Goal: Task Accomplishment & Management: Manage account settings

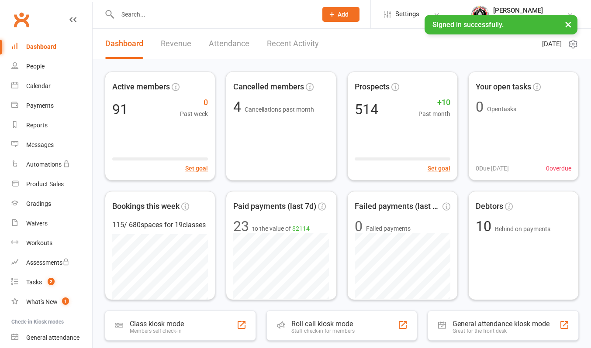
click at [293, 48] on link "Recent Activity" at bounding box center [293, 44] width 52 height 30
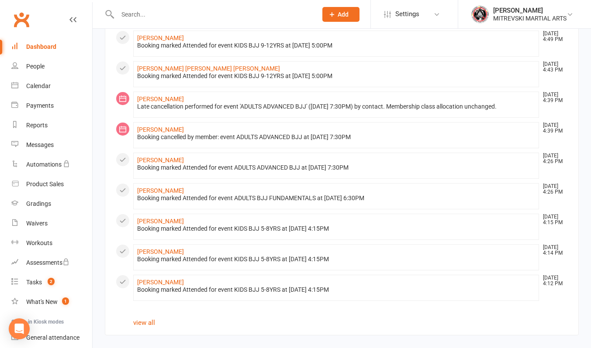
scroll to position [454, 0]
click at [151, 321] on link "view all" at bounding box center [144, 323] width 22 height 8
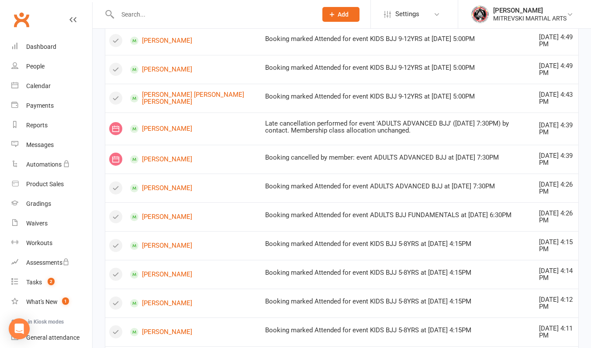
scroll to position [686, 0]
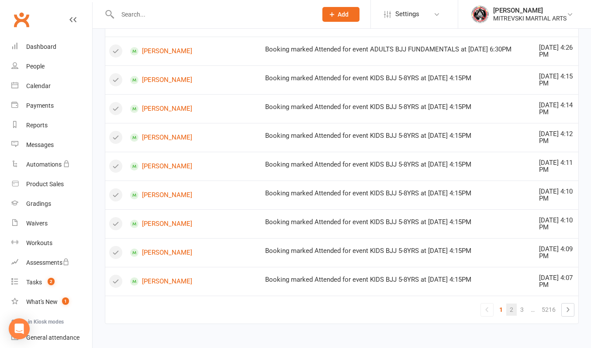
click at [511, 309] on link "2" at bounding box center [511, 310] width 10 height 12
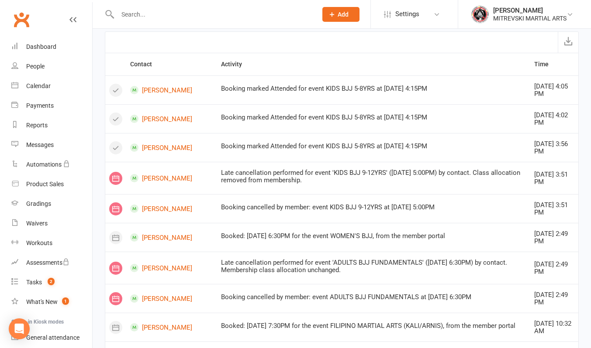
scroll to position [21, 0]
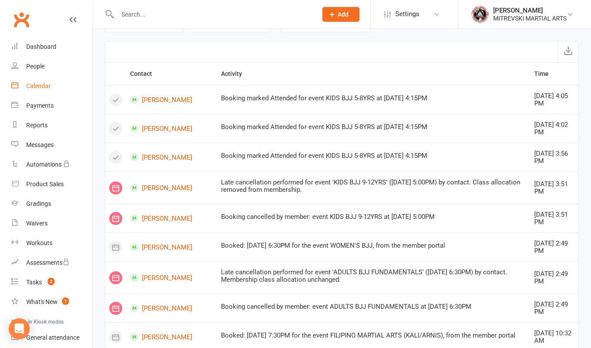
click at [47, 86] on div "Calendar" at bounding box center [38, 86] width 24 height 7
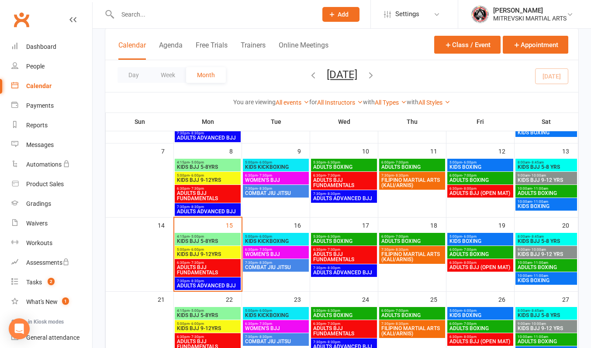
scroll to position [175, 0]
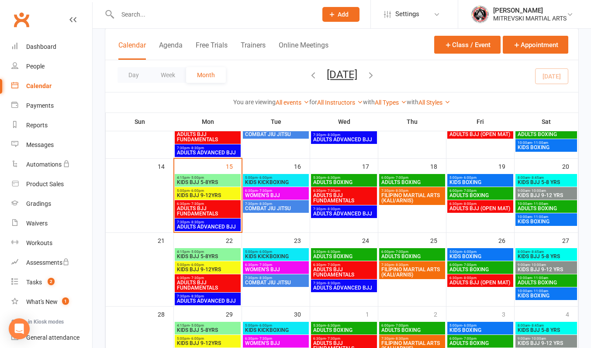
click at [197, 180] on span "KIDS BJJ 5-8YRS" at bounding box center [207, 182] width 62 height 5
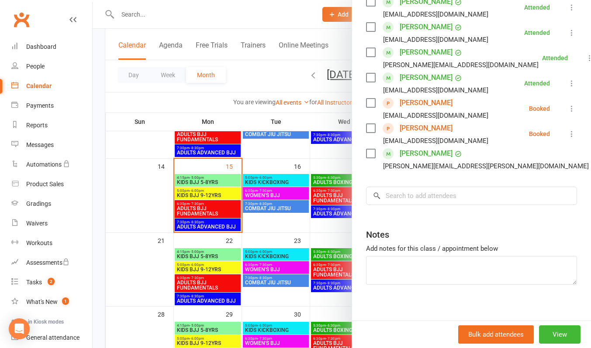
scroll to position [339, 0]
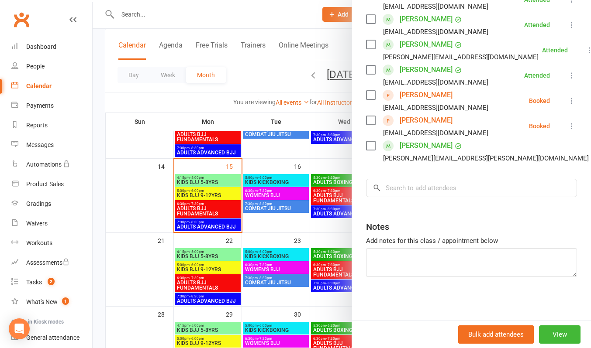
click at [420, 121] on link "[PERSON_NAME]" at bounding box center [425, 121] width 53 height 14
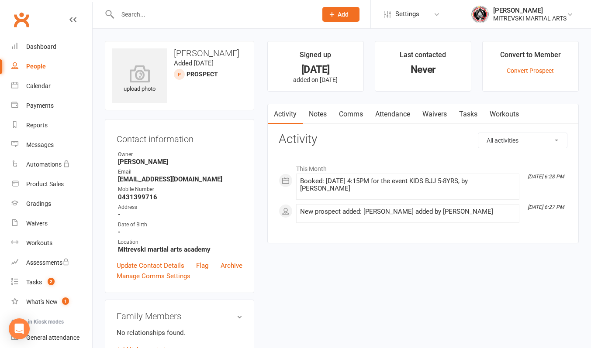
click at [336, 18] on button "Add" at bounding box center [340, 14] width 37 height 15
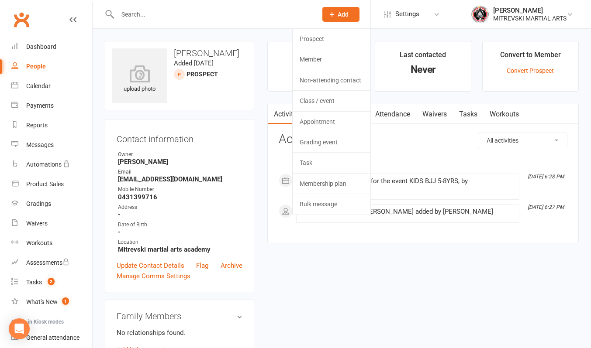
click at [470, 59] on li "Last contacted Never" at bounding box center [423, 66] width 96 height 51
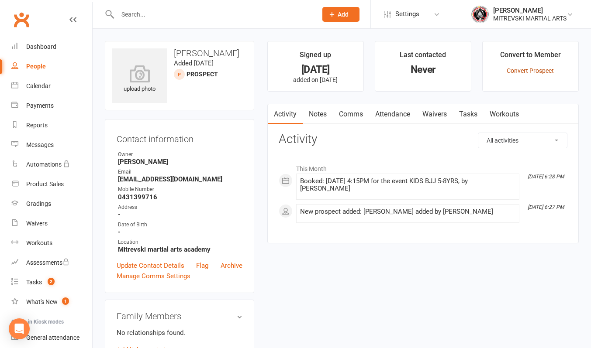
click at [528, 73] on link "Convert Prospect" at bounding box center [529, 70] width 47 height 7
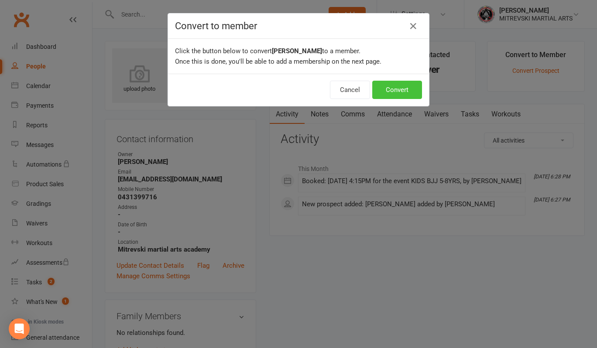
click at [404, 91] on button "Convert" at bounding box center [397, 90] width 50 height 18
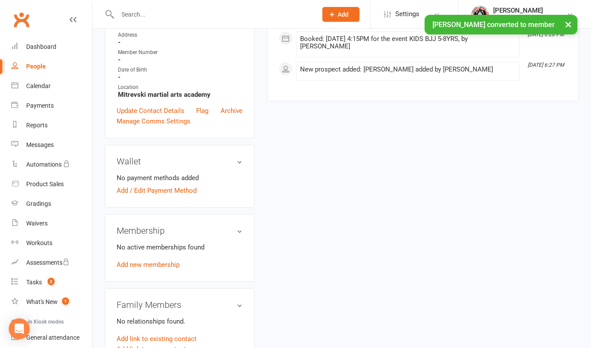
scroll to position [175, 0]
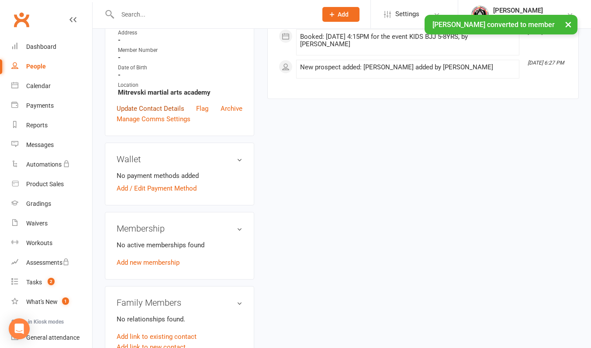
click at [138, 110] on link "Update Contact Details" at bounding box center [151, 108] width 68 height 10
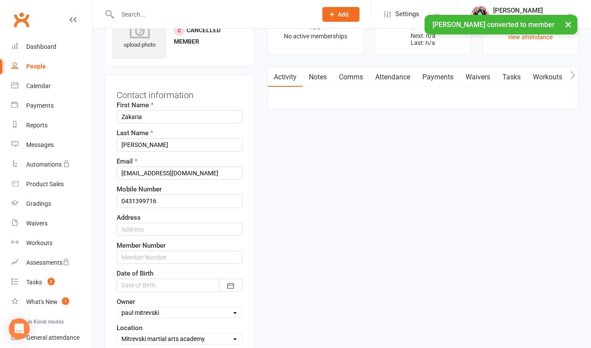
scroll to position [41, 0]
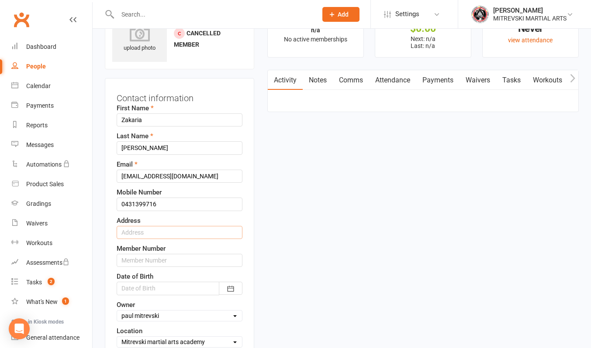
click at [144, 234] on input "text" at bounding box center [180, 232] width 126 height 13
type input "[STREET_ADDRESS]"
click at [155, 261] on input "text" at bounding box center [180, 260] width 126 height 13
type input "0352"
click at [231, 289] on icon "button" at bounding box center [230, 289] width 9 height 9
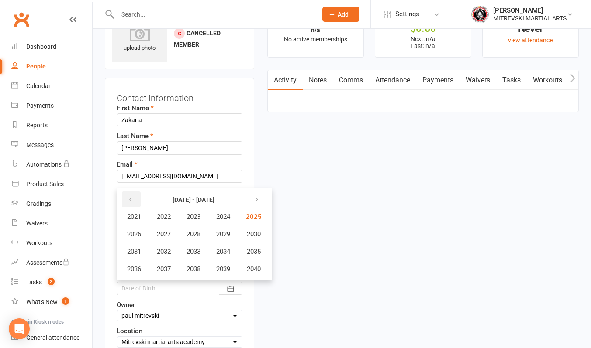
click at [134, 200] on button "button" at bounding box center [131, 200] width 19 height 16
click at [195, 271] on span "2018" at bounding box center [193, 269] width 14 height 8
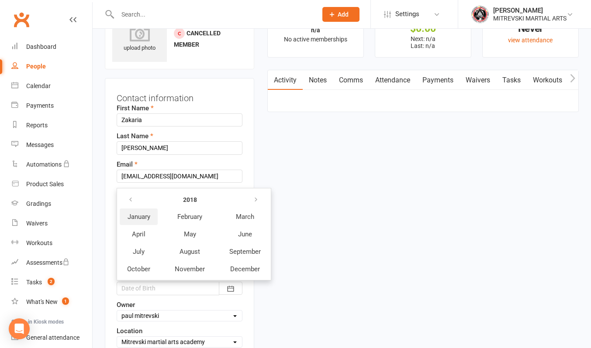
click at [146, 216] on span "January" at bounding box center [138, 217] width 23 height 8
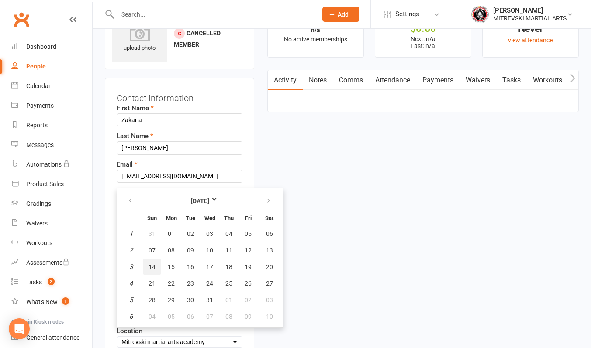
click at [153, 266] on span "14" at bounding box center [151, 267] width 7 height 7
type input "[DATE]"
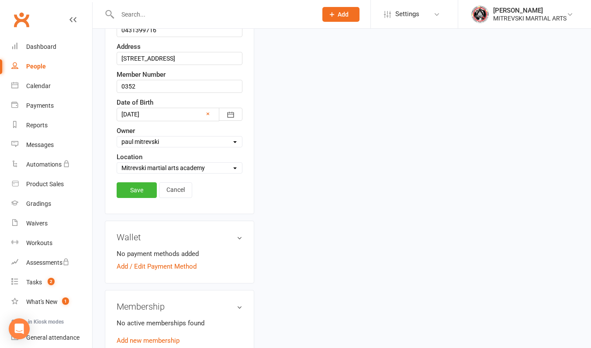
scroll to position [216, 0]
click at [134, 193] on link "Save" at bounding box center [137, 190] width 40 height 16
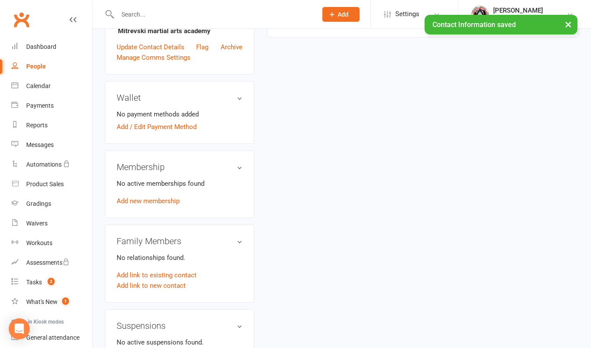
scroll to position [267, 0]
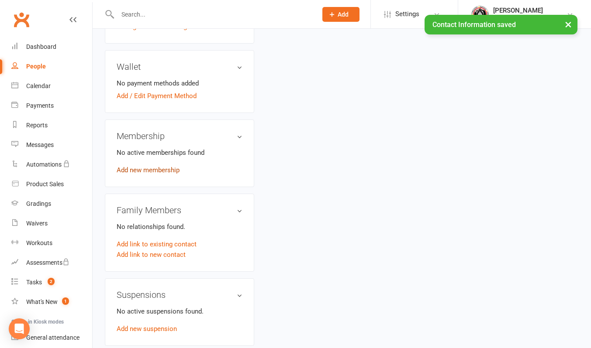
click at [168, 174] on link "Add new membership" at bounding box center [148, 170] width 63 height 8
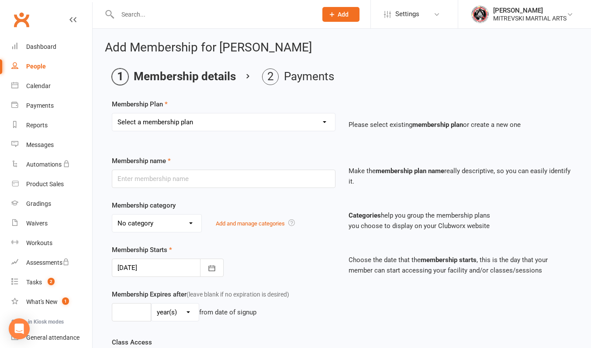
click at [216, 124] on select "Select a membership plan Create new Membership Plan KIDS BJJ Fundamentals BOXIN…" at bounding box center [223, 122] width 223 height 17
select select "1"
click at [112, 114] on select "Select a membership plan Create new Membership Plan KIDS BJJ Fundamentals BOXIN…" at bounding box center [223, 122] width 223 height 17
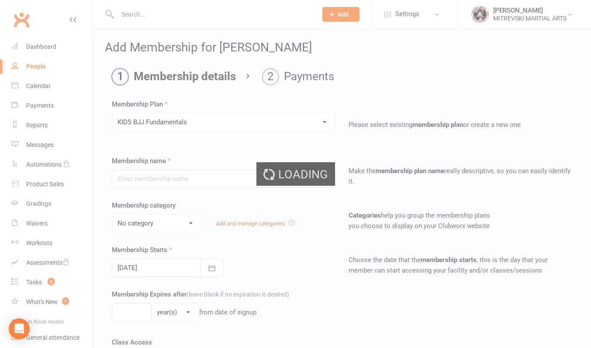
type input "KIDS BJJ Fundamentals"
select select "3"
type input "2"
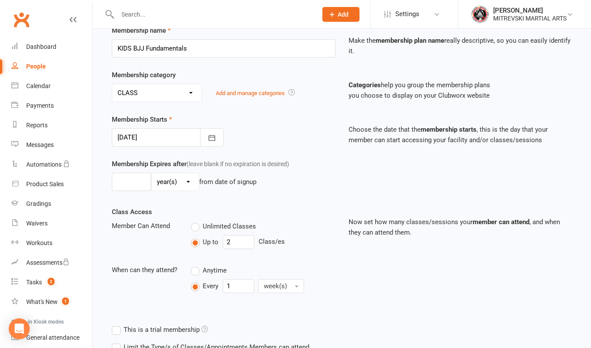
scroll to position [131, 0]
click at [189, 92] on select "No category ALL CLASSES ALL EVENING CLASSES CASUAL CLASS" at bounding box center [156, 92] width 89 height 17
select select "0"
click at [112, 84] on select "No category ALL CLASSES ALL EVENING CLASSES CASUAL CLASS" at bounding box center [156, 92] width 89 height 17
click at [245, 245] on input "2" at bounding box center [238, 242] width 31 height 14
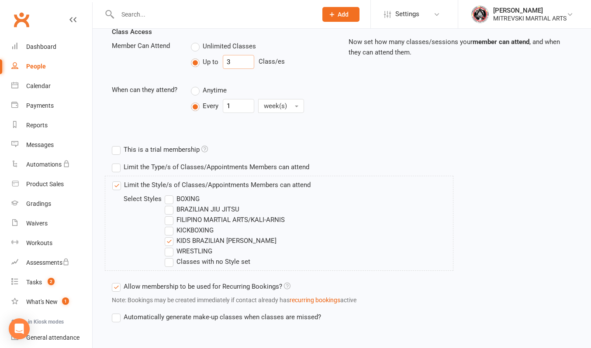
scroll to position [354, 0]
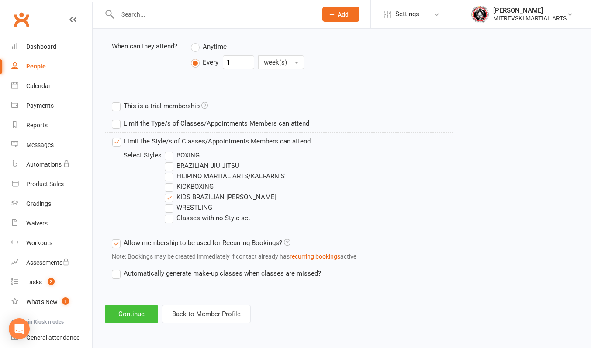
type input "3"
click at [140, 320] on button "Continue" at bounding box center [131, 314] width 53 height 18
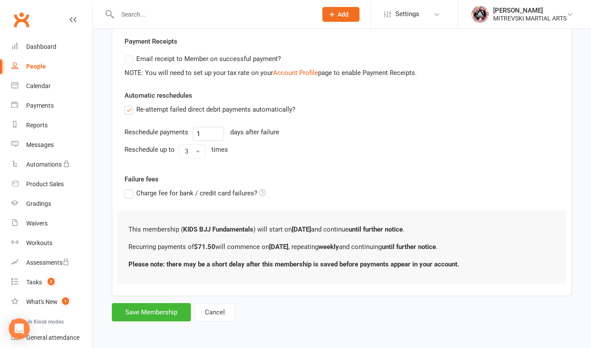
scroll to position [0, 0]
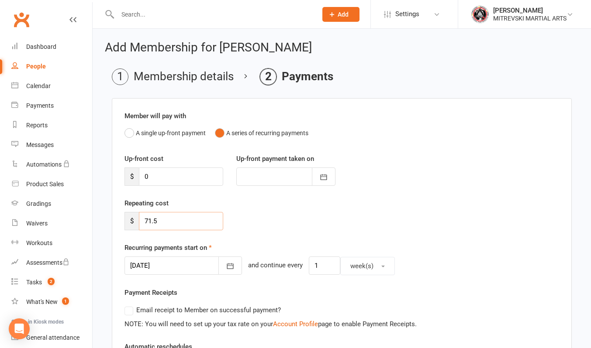
click at [188, 222] on input "71.5" at bounding box center [181, 221] width 84 height 18
type input "7"
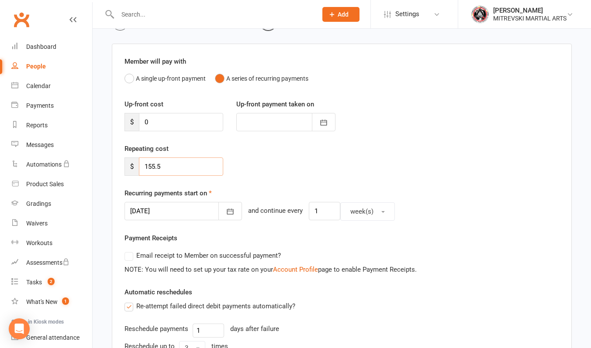
scroll to position [87, 0]
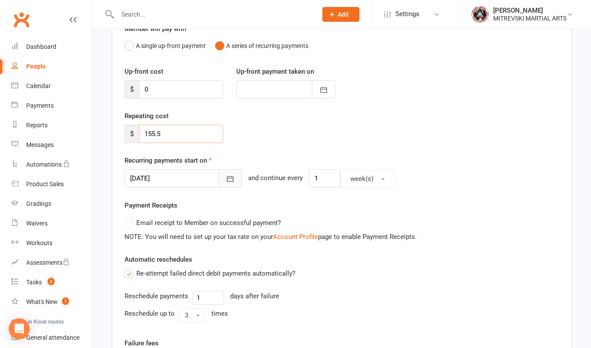
type input "155.5"
click at [226, 180] on icon "button" at bounding box center [230, 179] width 9 height 9
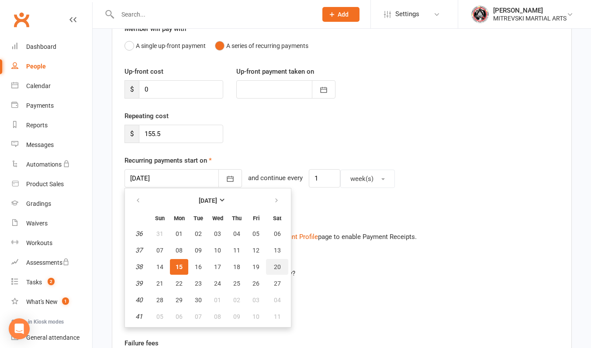
click at [278, 267] on span "20" at bounding box center [277, 267] width 7 height 7
type input "[DATE]"
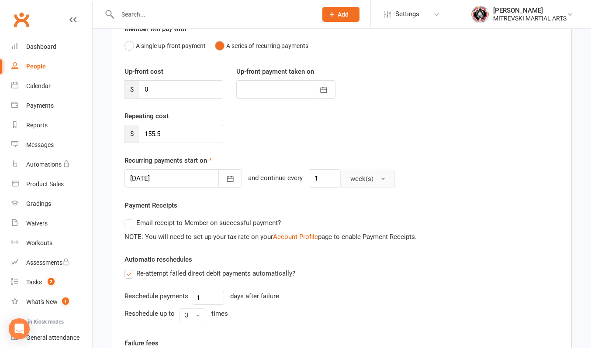
click at [368, 182] on button "week(s)" at bounding box center [367, 179] width 55 height 18
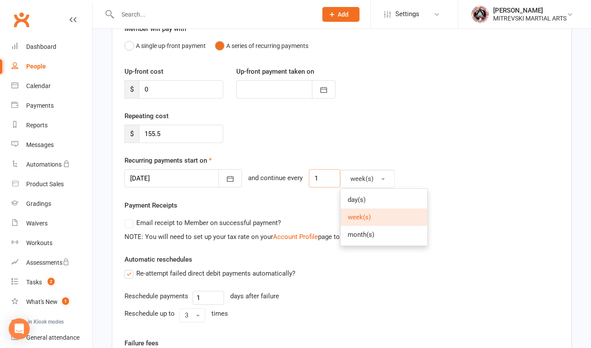
click at [315, 182] on input "1" at bounding box center [324, 178] width 31 height 18
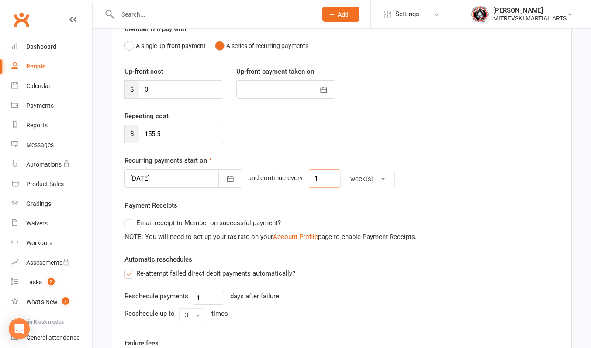
click at [315, 179] on input "1" at bounding box center [324, 178] width 31 height 18
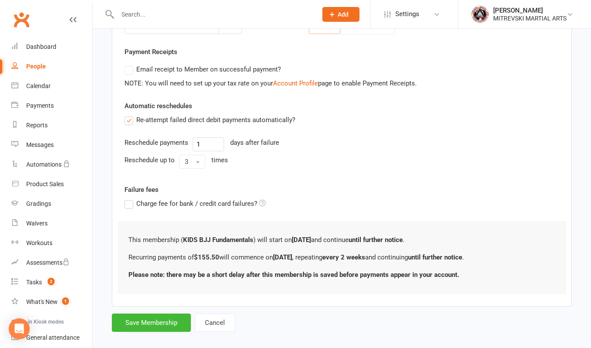
scroll to position [251, 0]
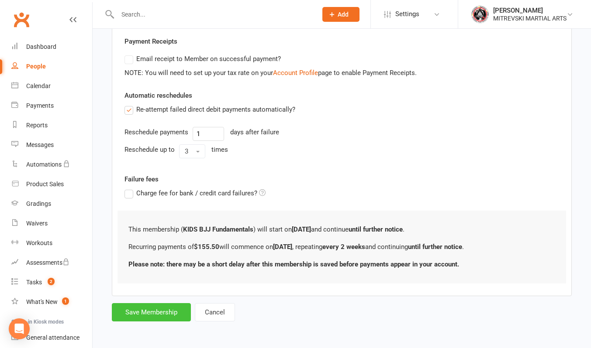
type input "2"
click at [155, 313] on button "Save Membership" at bounding box center [151, 312] width 79 height 18
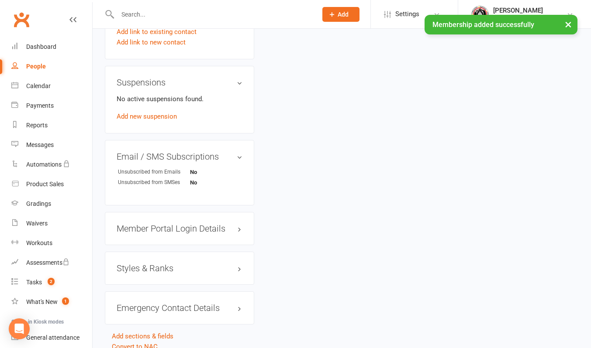
scroll to position [567, 0]
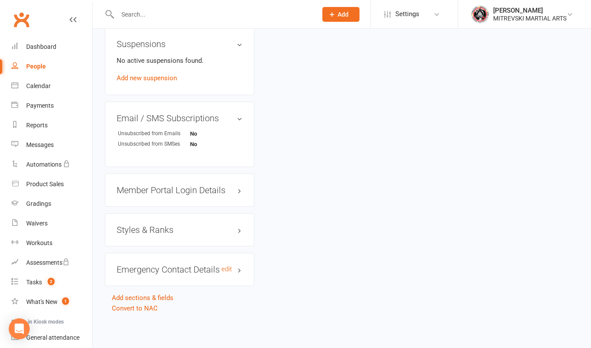
click at [203, 269] on h3 "Emergency Contact Details edit" at bounding box center [180, 270] width 126 height 10
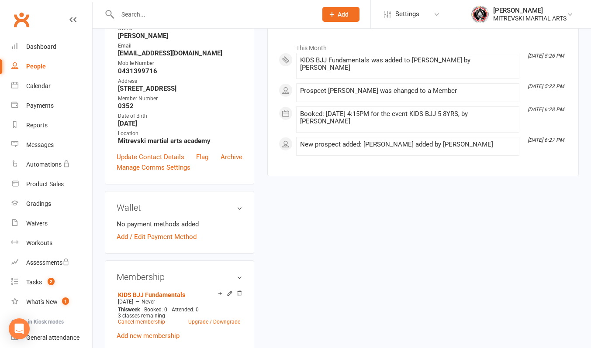
scroll to position [218, 0]
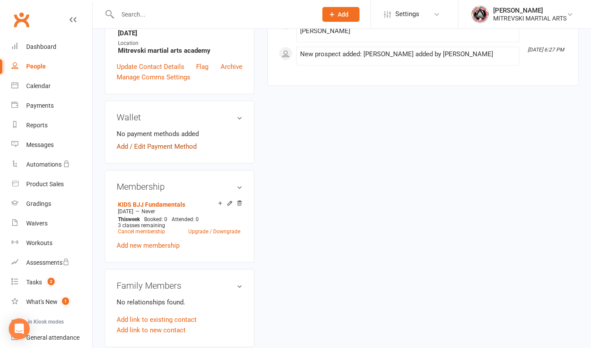
click at [187, 152] on link "Add / Edit Payment Method" at bounding box center [157, 146] width 80 height 10
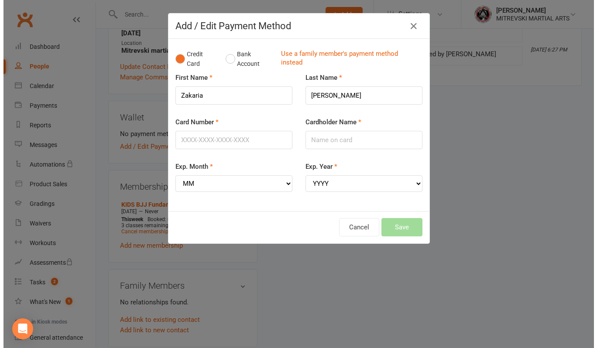
scroll to position [208, 0]
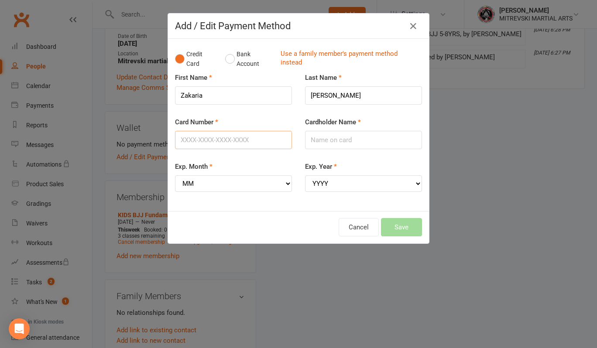
click at [227, 140] on input "Card Number" at bounding box center [233, 140] width 117 height 18
type input "[CREDIT_CARD_NUMBER]"
click at [347, 137] on input "Cardholder Name" at bounding box center [363, 140] width 117 height 18
type input "[PERSON_NAME]"
click at [236, 186] on select "MM 01 02 03 04 05 06 07 08 09 10 11 12" at bounding box center [233, 183] width 117 height 17
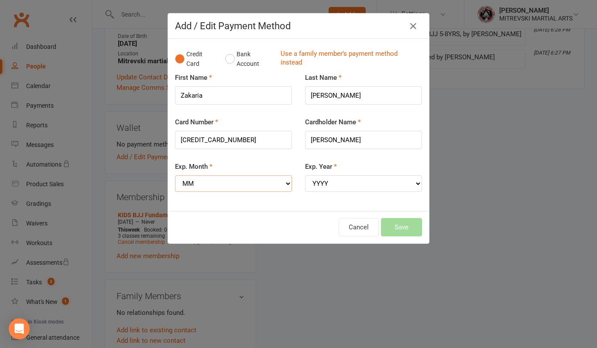
select select "04"
click at [175, 175] on select "MM 01 02 03 04 05 06 07 08 09 10 11 12" at bounding box center [233, 183] width 117 height 17
click at [346, 185] on select "YYYY 2025 2026 2027 2028 2029 2030 2031 2032 2033 2034" at bounding box center [363, 183] width 117 height 17
select select "2026"
click at [305, 175] on select "YYYY 2025 2026 2027 2028 2029 2030 2031 2032 2033 2034" at bounding box center [363, 183] width 117 height 17
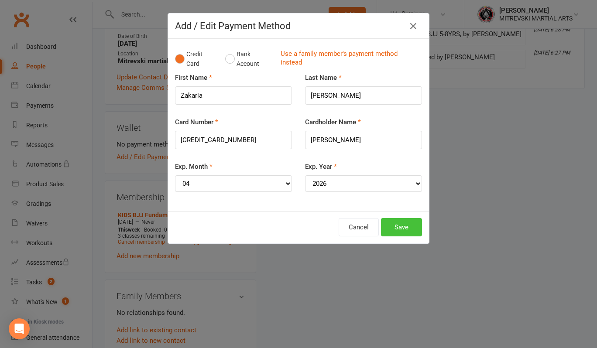
click at [399, 232] on button "Save" at bounding box center [401, 227] width 41 height 18
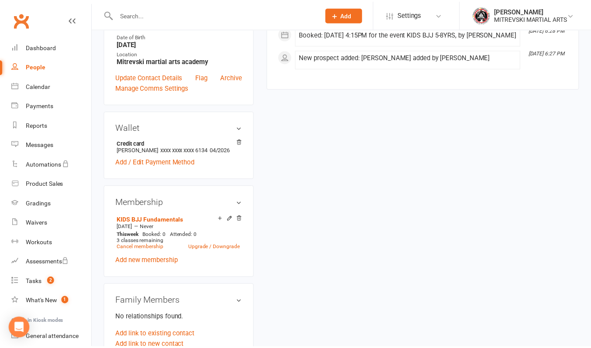
scroll to position [218, 0]
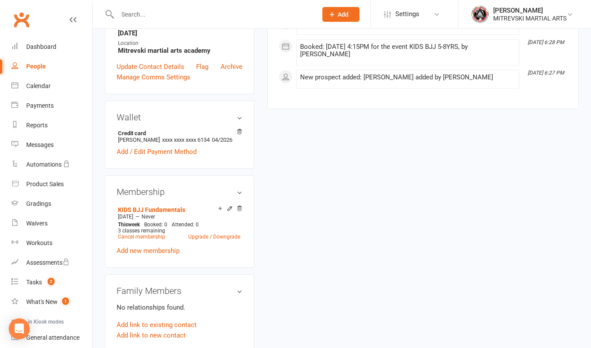
click at [397, 212] on div "upload photo [PERSON_NAME] Activated [DATE] Added [DATE] Active member [DEMOGRA…" at bounding box center [341, 286] width 487 height 926
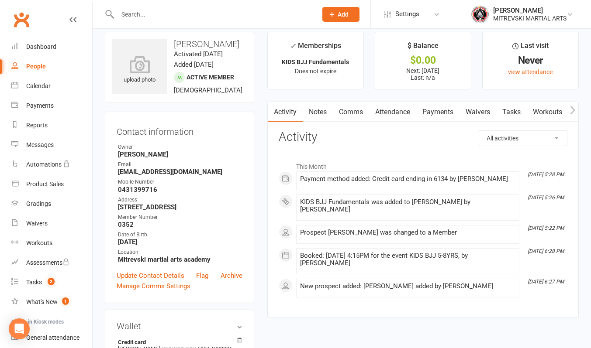
scroll to position [0, 0]
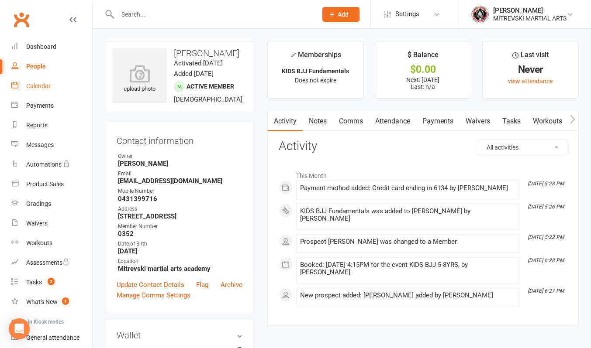
click at [51, 89] on link "Calendar" at bounding box center [51, 86] width 81 height 20
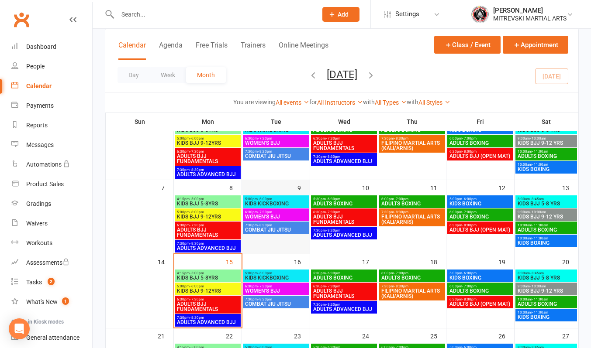
scroll to position [175, 0]
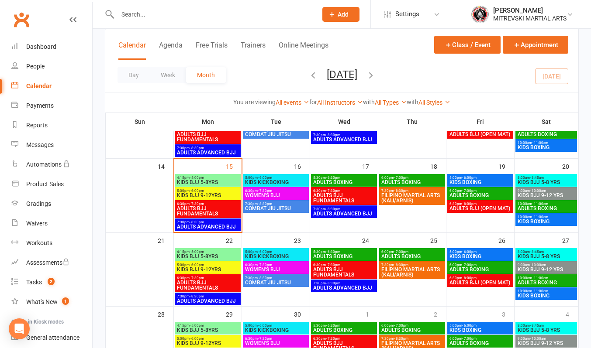
click at [206, 181] on span "KIDS BJJ 5-8YRS" at bounding box center [207, 182] width 62 height 5
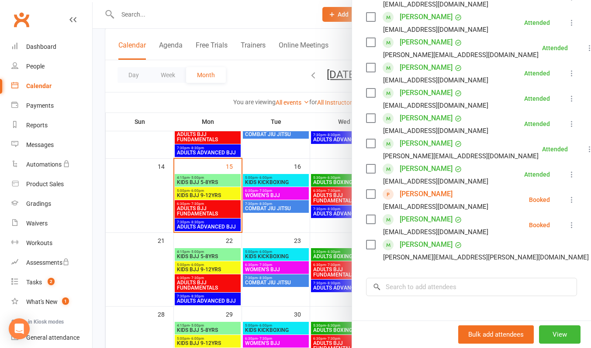
scroll to position [262, 0]
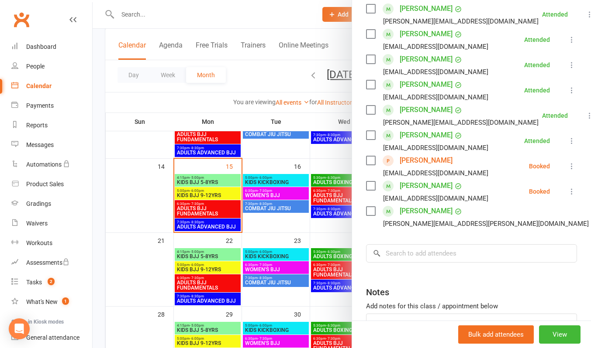
click at [424, 168] on link "[PERSON_NAME]" at bounding box center [425, 161] width 53 height 14
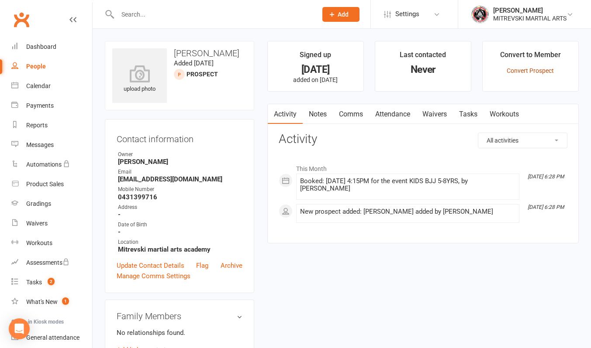
click at [526, 71] on link "Convert Prospect" at bounding box center [529, 70] width 47 height 7
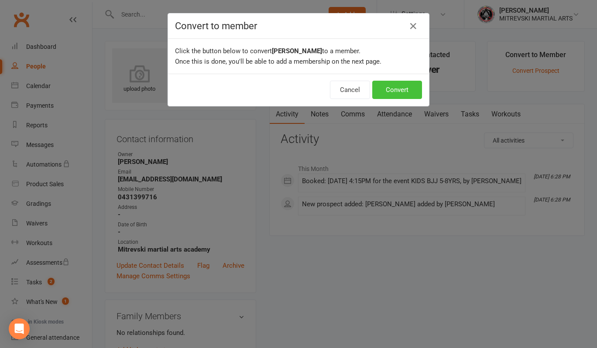
click at [401, 91] on button "Convert" at bounding box center [397, 90] width 50 height 18
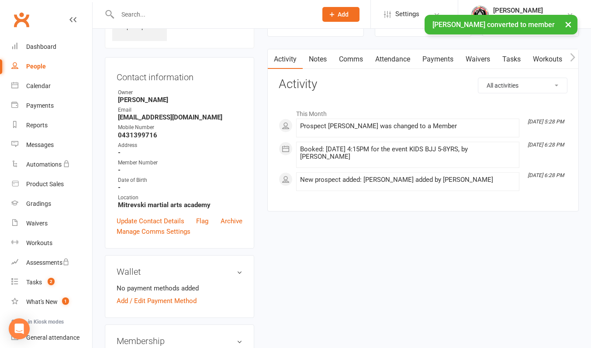
scroll to position [131, 0]
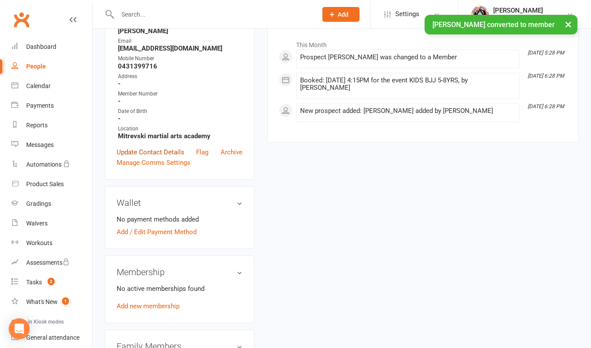
click at [156, 156] on link "Update Contact Details" at bounding box center [151, 152] width 68 height 10
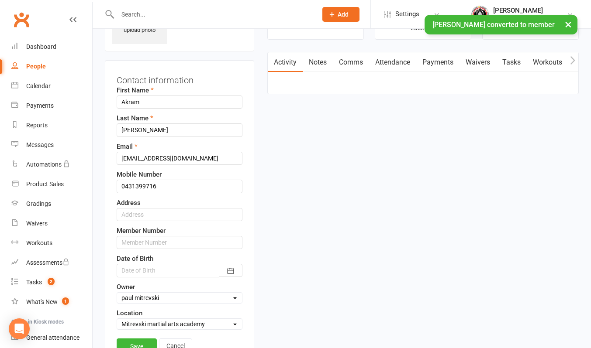
scroll to position [41, 0]
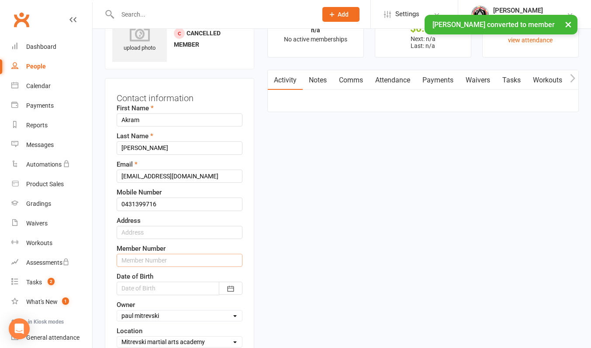
click at [154, 258] on input "text" at bounding box center [180, 260] width 126 height 13
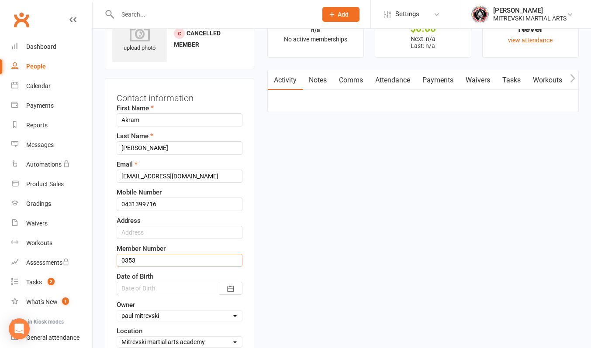
type input "0353"
click at [198, 288] on div at bounding box center [180, 288] width 126 height 13
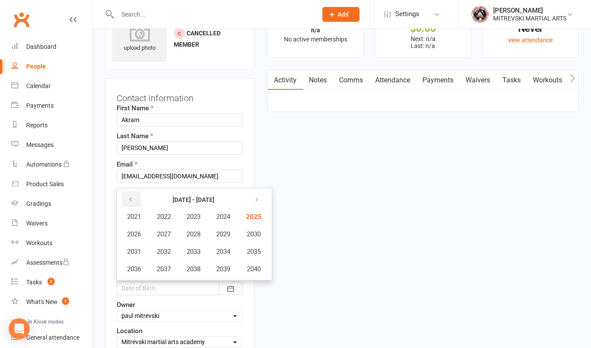
click at [130, 200] on icon "button" at bounding box center [130, 199] width 6 height 7
click at [252, 268] on span "2020" at bounding box center [253, 269] width 14 height 8
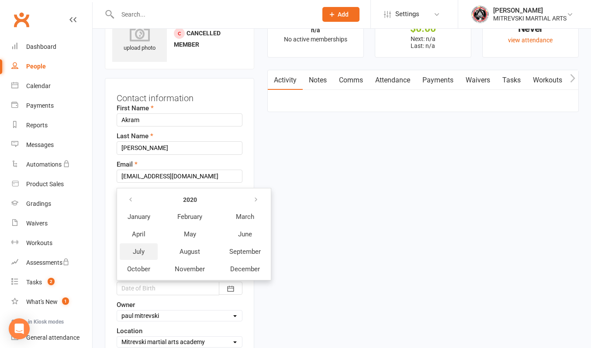
click at [148, 250] on button "July" at bounding box center [139, 252] width 38 height 17
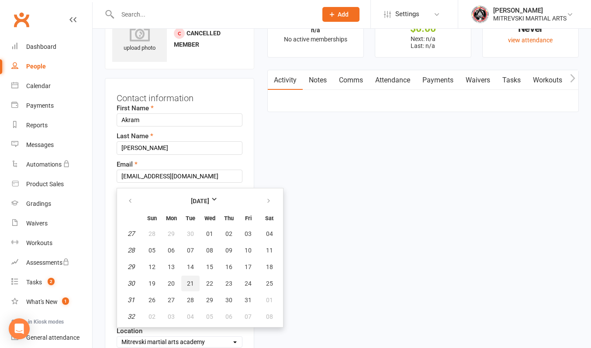
click at [191, 285] on span "21" at bounding box center [190, 283] width 7 height 7
type input "[DATE]"
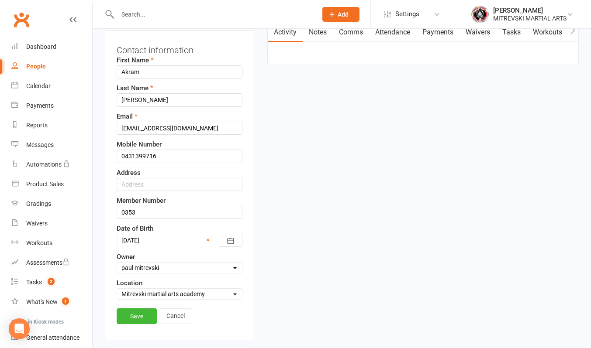
scroll to position [172, 0]
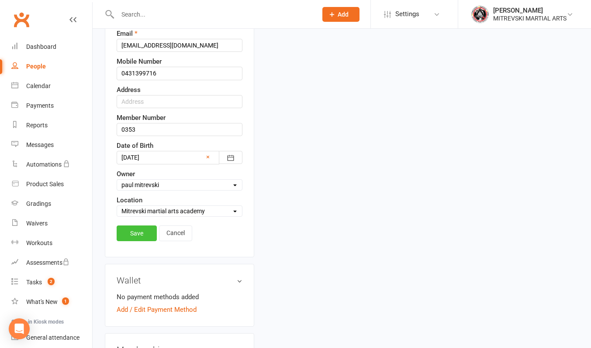
click at [137, 238] on link "Save" at bounding box center [137, 234] width 40 height 16
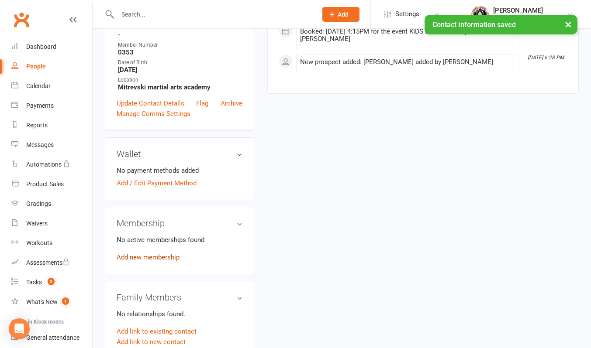
click at [154, 261] on link "Add new membership" at bounding box center [148, 258] width 63 height 8
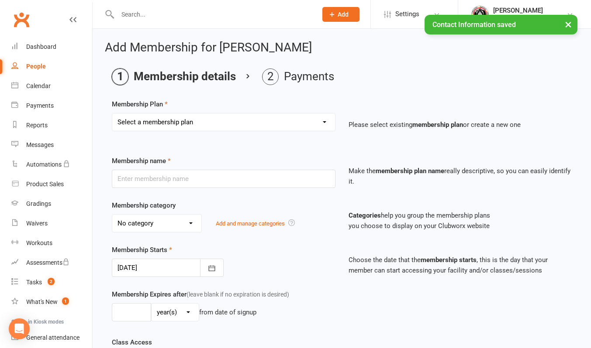
click at [212, 121] on select "Select a membership plan Create new Membership Plan KIDS BJJ Fundamentals BOXIN…" at bounding box center [223, 122] width 223 height 17
select select "1"
click at [112, 114] on select "Select a membership plan Create new Membership Plan KIDS BJJ Fundamentals BOXIN…" at bounding box center [223, 122] width 223 height 17
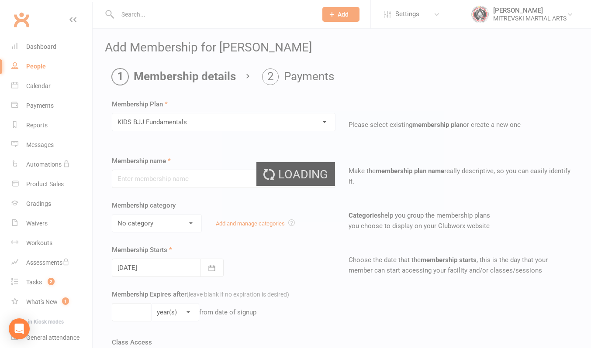
type input "KIDS BJJ Fundamentals"
select select "3"
type input "2"
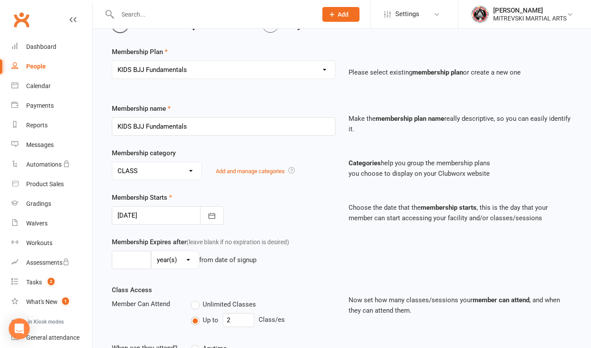
scroll to position [87, 0]
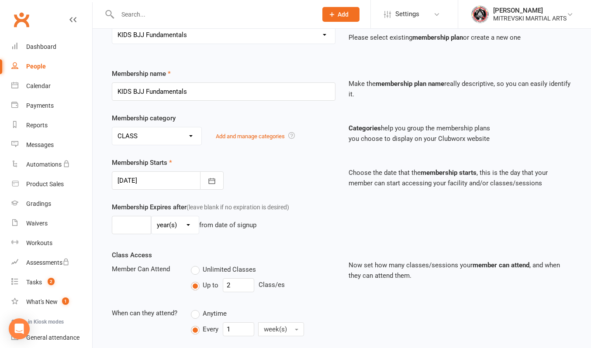
drag, startPoint x: 191, startPoint y: 140, endPoint x: 183, endPoint y: 144, distance: 8.2
click at [191, 140] on select "No category ALL CLASSES ALL EVENING CLASSES CASUAL CLASS" at bounding box center [156, 135] width 89 height 17
select select "0"
click at [112, 127] on select "No category ALL CLASSES ALL EVENING CLASSES CASUAL CLASS" at bounding box center [156, 135] width 89 height 17
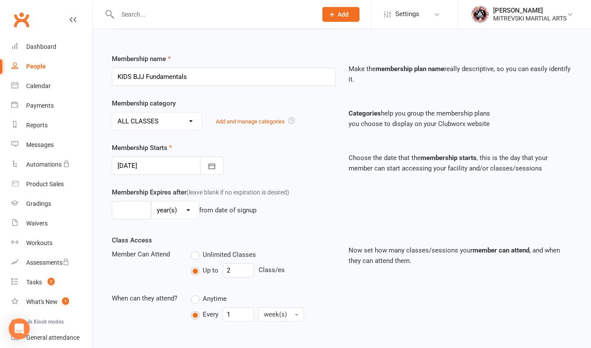
scroll to position [175, 0]
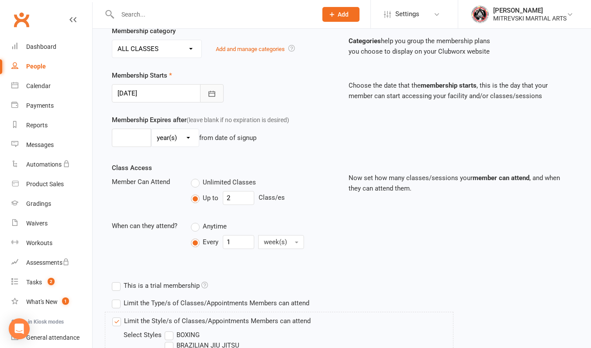
click at [213, 93] on icon "button" at bounding box center [211, 94] width 7 height 6
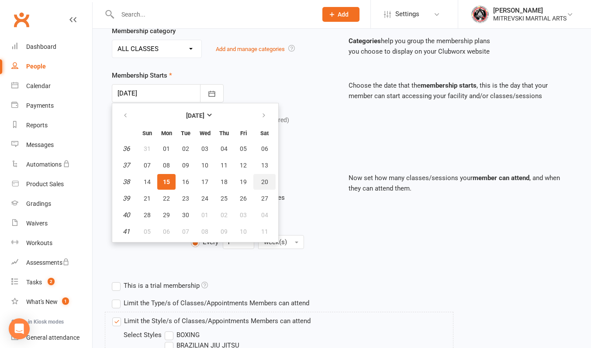
click at [264, 187] on button "20" at bounding box center [264, 182] width 22 height 16
type input "[DATE]"
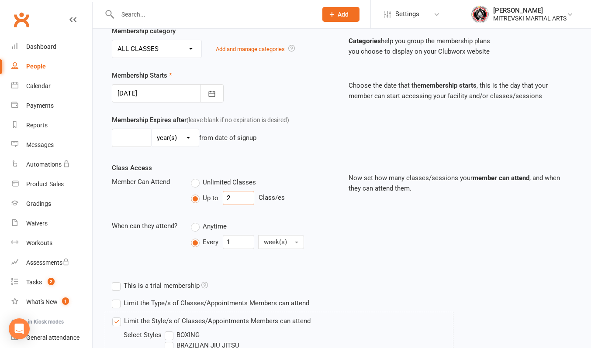
click at [242, 200] on input "2" at bounding box center [238, 198] width 31 height 14
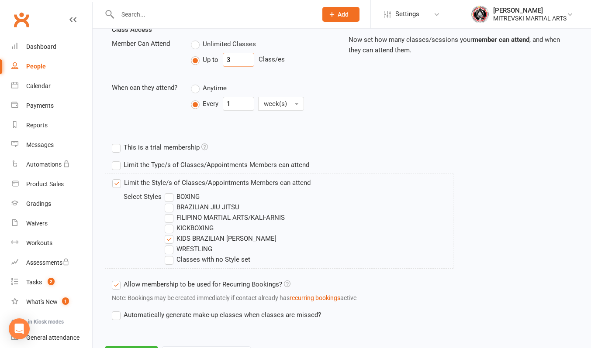
scroll to position [354, 0]
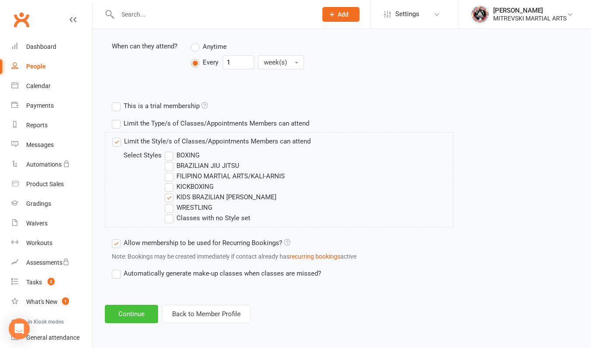
type input "3"
click at [137, 318] on button "Continue" at bounding box center [131, 314] width 53 height 18
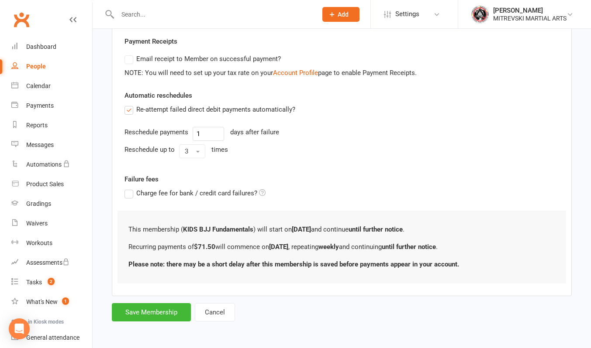
scroll to position [0, 0]
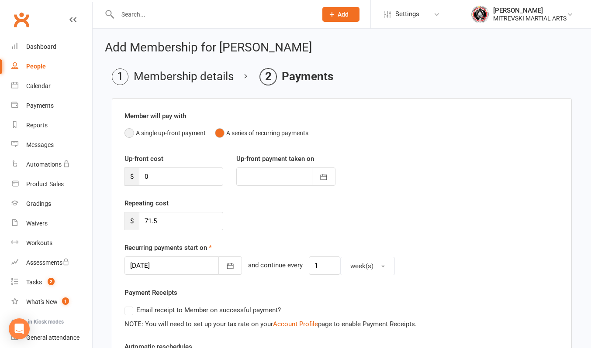
click at [132, 133] on button "A single up-front payment" at bounding box center [164, 133] width 81 height 17
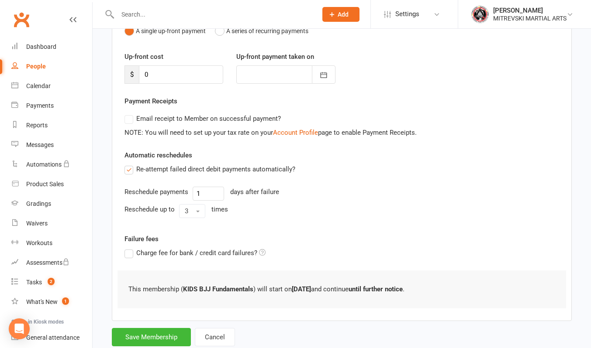
scroll to position [127, 0]
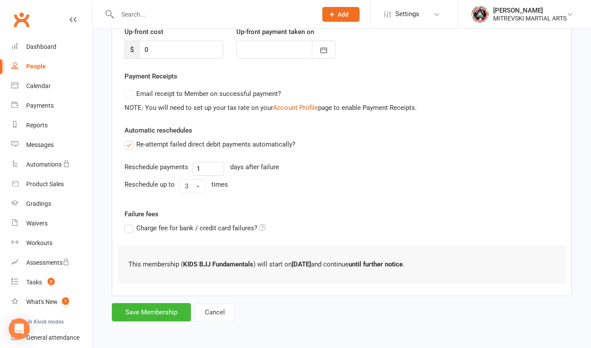
click at [126, 148] on label "Re-attempt failed direct debit payments automatically?" at bounding box center [209, 144] width 171 height 10
click at [126, 139] on input "Re-attempt failed direct debit payments automatically?" at bounding box center [127, 139] width 6 height 0
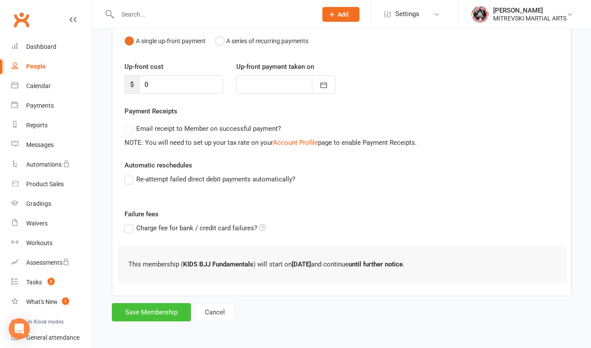
click at [159, 313] on button "Save Membership" at bounding box center [151, 312] width 79 height 18
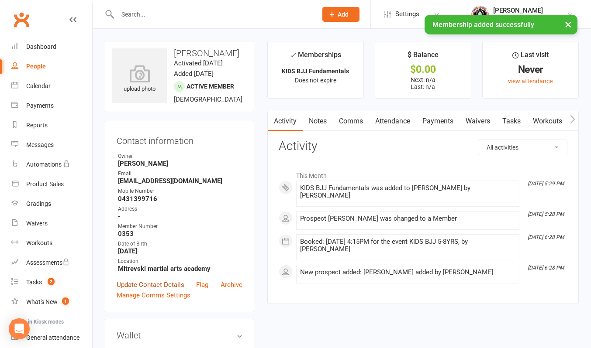
click at [160, 290] on link "Update Contact Details" at bounding box center [151, 285] width 68 height 10
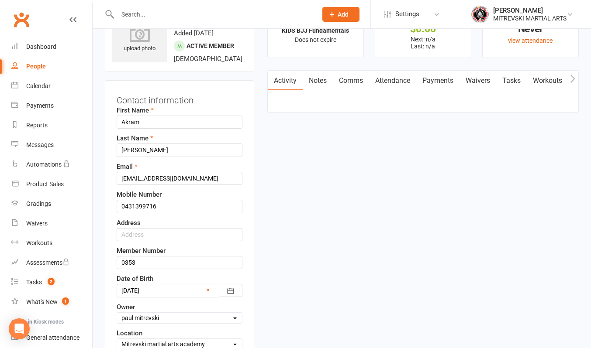
scroll to position [41, 0]
click at [144, 241] on input "text" at bounding box center [180, 234] width 126 height 13
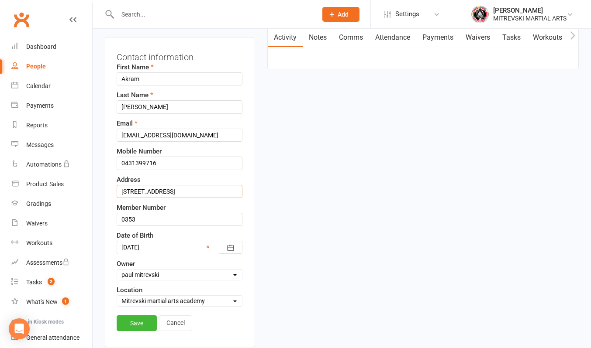
scroll to position [172, 0]
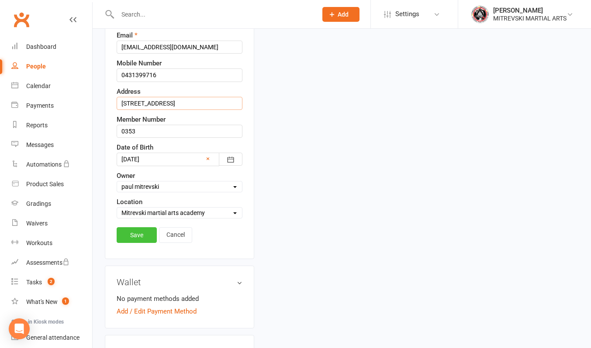
type input "[STREET_ADDRESS]"
click at [140, 243] on link "Save" at bounding box center [137, 235] width 40 height 16
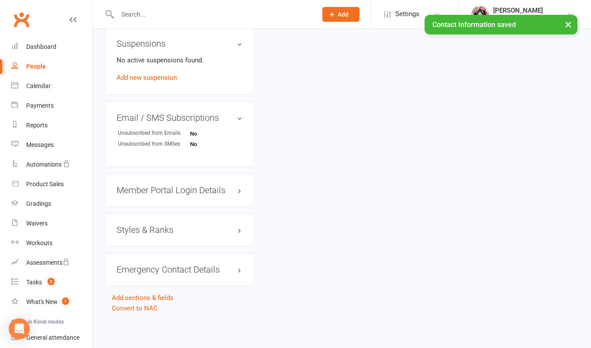
scroll to position [561, 0]
click at [227, 272] on link "edit" at bounding box center [226, 269] width 10 height 7
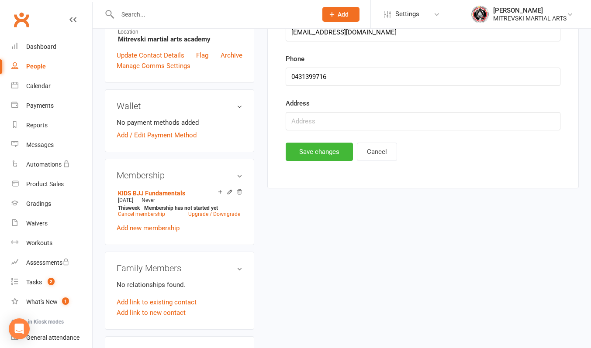
scroll to position [0, 0]
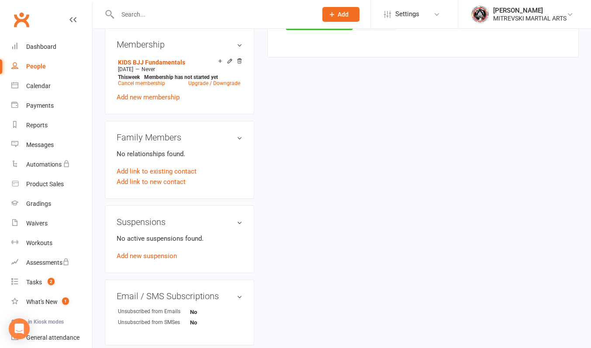
scroll to position [186, 0]
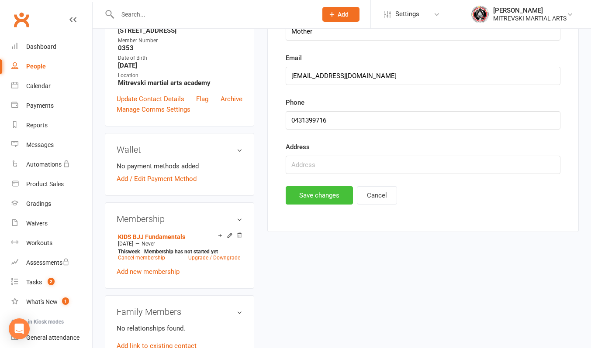
click at [314, 194] on button "Save changes" at bounding box center [319, 195] width 67 height 18
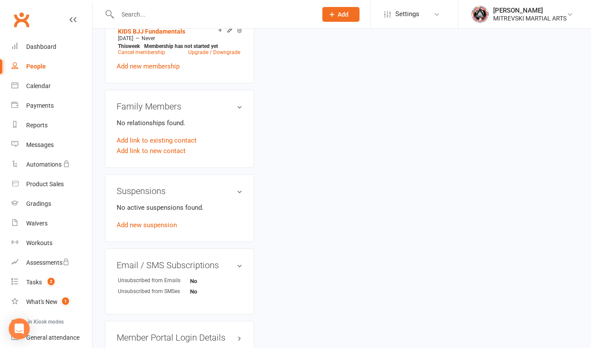
scroll to position [393, 0]
click at [179, 144] on link "Add link to existing contact" at bounding box center [157, 139] width 80 height 10
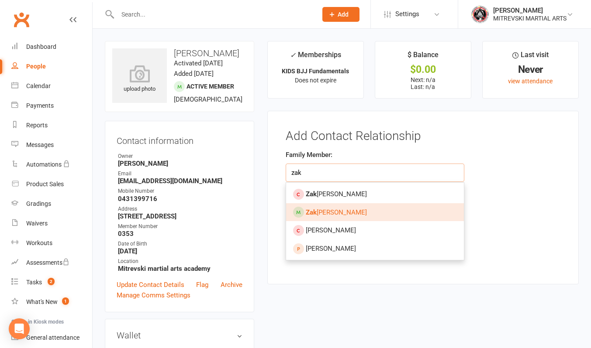
type input "zak"
click at [325, 217] on link "[PERSON_NAME] [PERSON_NAME]" at bounding box center [375, 212] width 178 height 18
type input "[PERSON_NAME]"
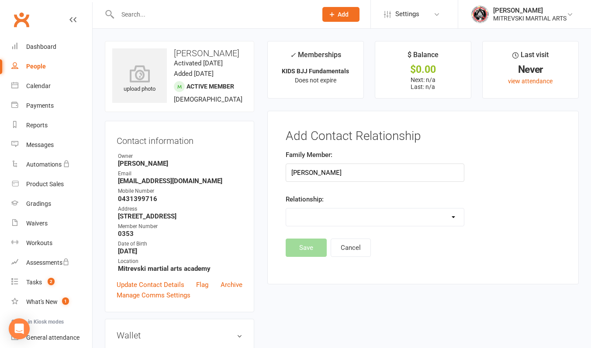
click at [426, 215] on select "Parent / Guardian Child Sibling (parent not in system) Spouse / Partner Cousin …" at bounding box center [375, 217] width 178 height 17
select select "2"
click at [286, 209] on select "Parent / Guardian Child Sibling (parent not in system) Spouse / Partner Cousin …" at bounding box center [375, 217] width 178 height 17
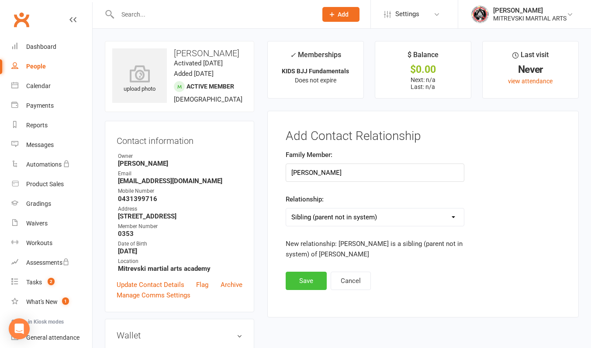
click at [301, 283] on button "Save" at bounding box center [306, 281] width 41 height 18
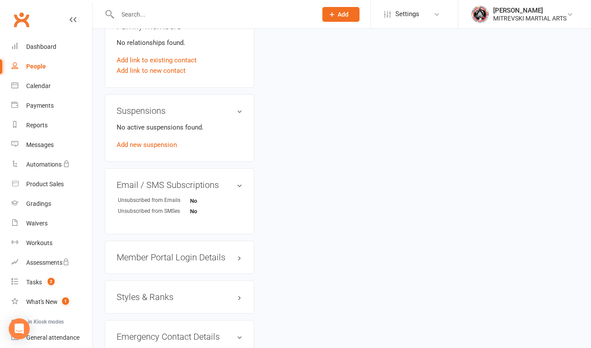
scroll to position [524, 0]
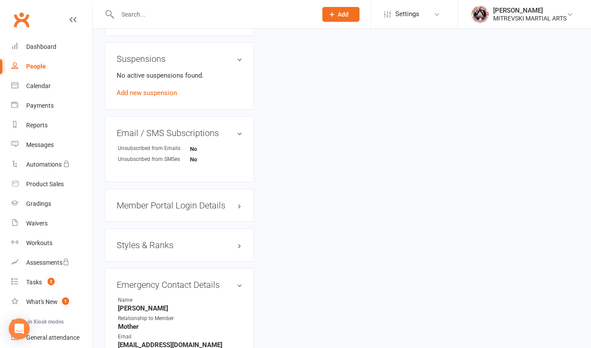
click at [213, 210] on h3 "Member Portal Login Details" at bounding box center [180, 206] width 126 height 10
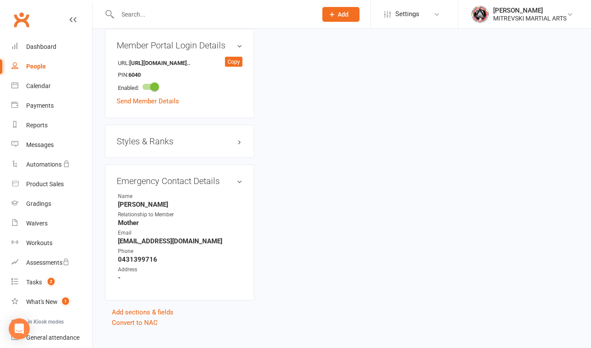
scroll to position [698, 0]
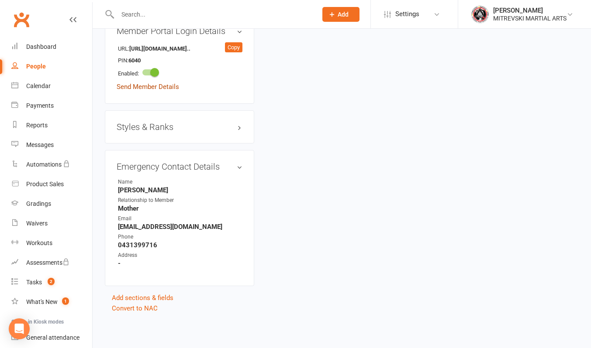
click at [147, 91] on link "Send Member Details" at bounding box center [148, 87] width 62 height 8
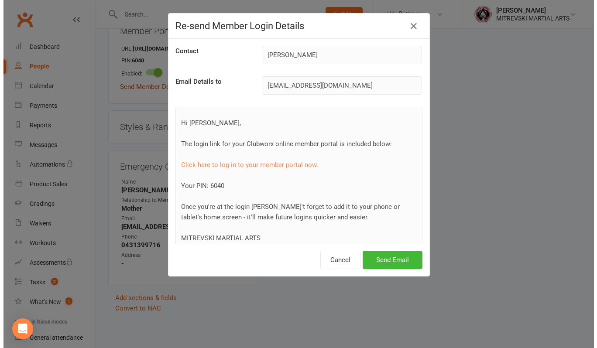
scroll to position [688, 0]
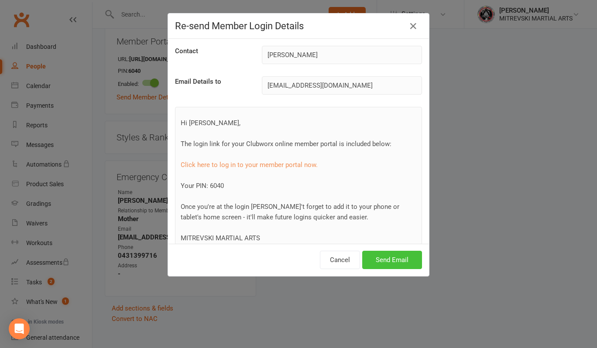
click at [388, 262] on button "Send Email" at bounding box center [392, 260] width 60 height 18
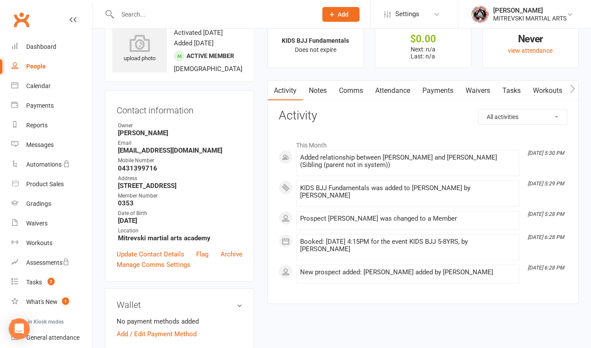
scroll to position [0, 0]
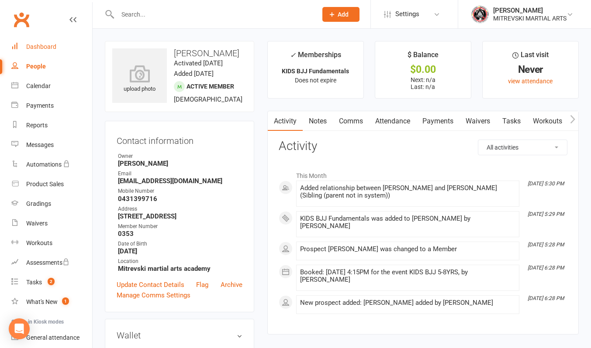
drag, startPoint x: 40, startPoint y: 46, endPoint x: 45, endPoint y: 49, distance: 6.1
click at [40, 46] on div "Dashboard" at bounding box center [41, 46] width 30 height 7
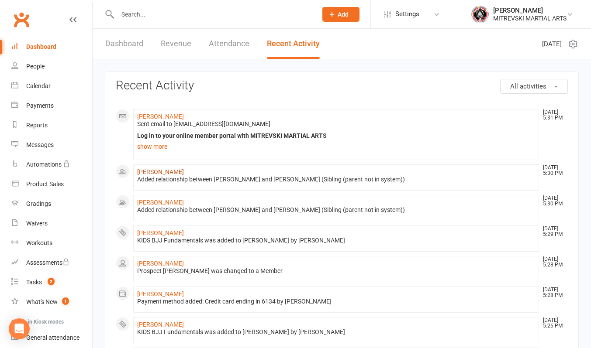
click at [165, 171] on link "[PERSON_NAME]" at bounding box center [160, 172] width 47 height 7
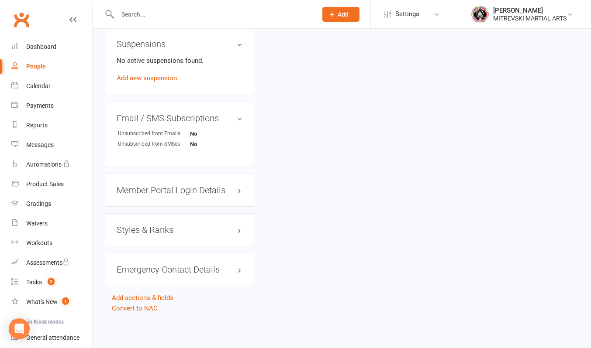
scroll to position [571, 0]
click at [215, 192] on h3 "Member Portal Login Details" at bounding box center [180, 191] width 126 height 10
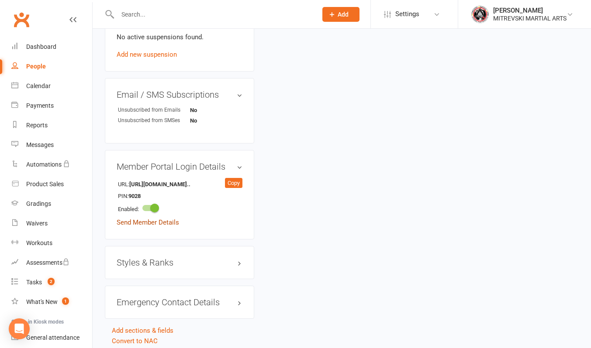
click at [162, 227] on link "Send Member Details" at bounding box center [148, 223] width 62 height 8
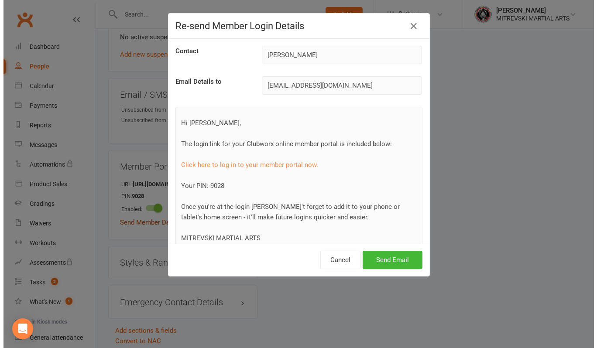
scroll to position [560, 0]
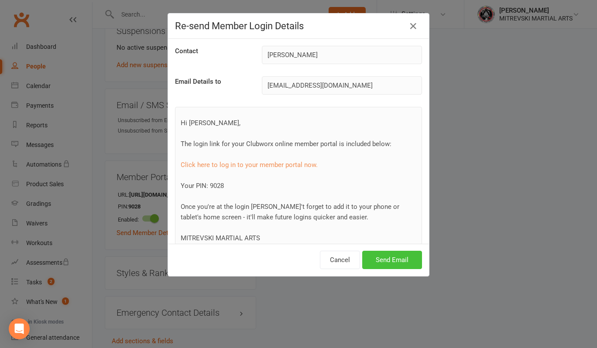
click at [388, 260] on button "Send Email" at bounding box center [392, 260] width 60 height 18
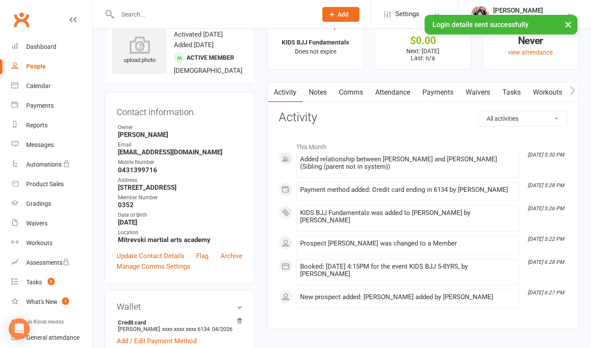
scroll to position [0, 0]
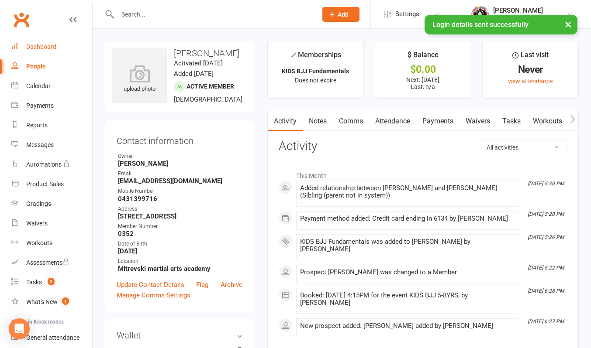
click at [51, 49] on div "Dashboard" at bounding box center [41, 46] width 30 height 7
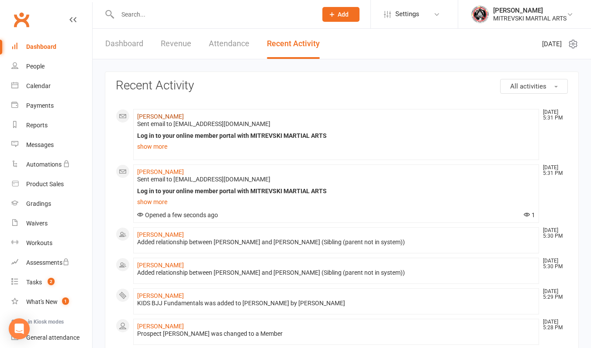
click at [165, 119] on link "[PERSON_NAME]" at bounding box center [160, 116] width 47 height 7
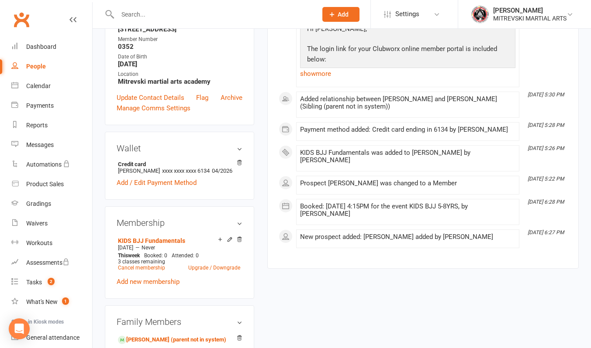
scroll to position [262, 0]
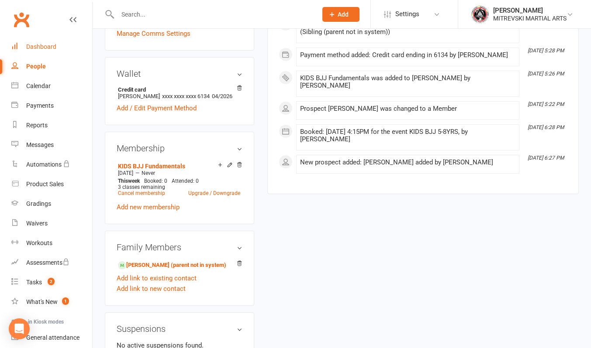
click at [46, 48] on div "Dashboard" at bounding box center [41, 46] width 30 height 7
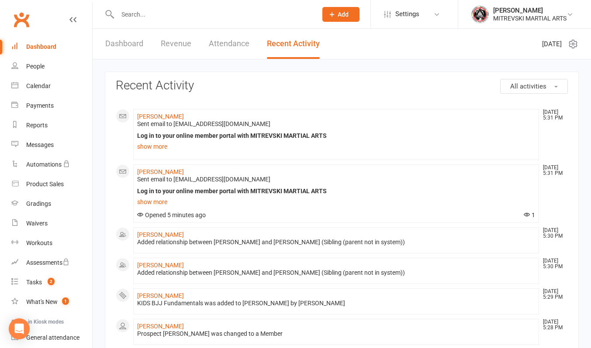
click at [128, 44] on link "Dashboard" at bounding box center [124, 44] width 38 height 30
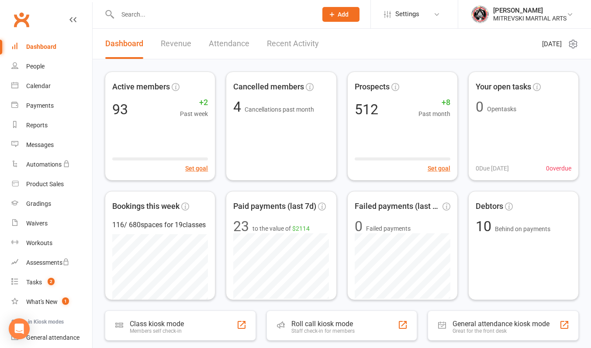
click at [182, 48] on link "Revenue" at bounding box center [176, 44] width 31 height 30
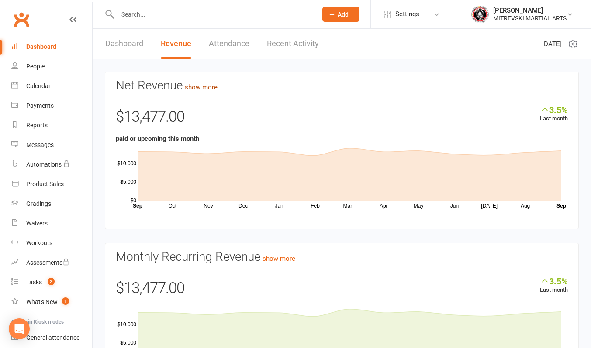
click at [204, 87] on link "show more" at bounding box center [201, 87] width 33 height 8
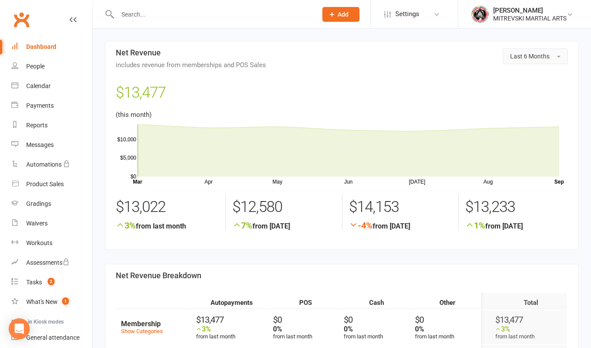
click at [519, 60] on button "Last 6 Months" at bounding box center [534, 56] width 65 height 16
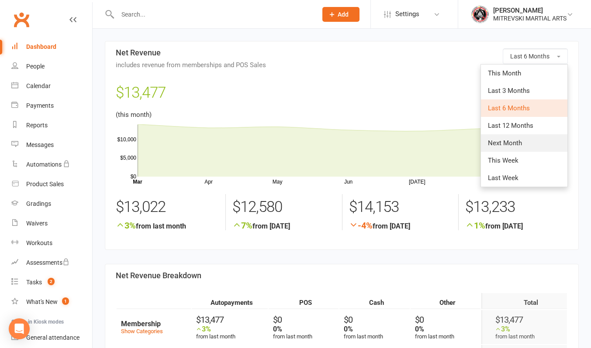
click at [526, 146] on link "Next Month" at bounding box center [524, 142] width 86 height 17
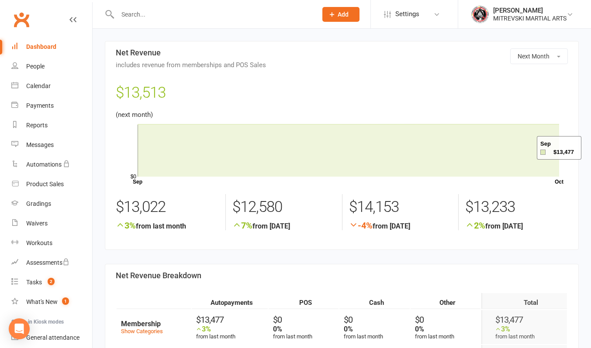
click at [55, 46] on div "Dashboard" at bounding box center [41, 46] width 30 height 7
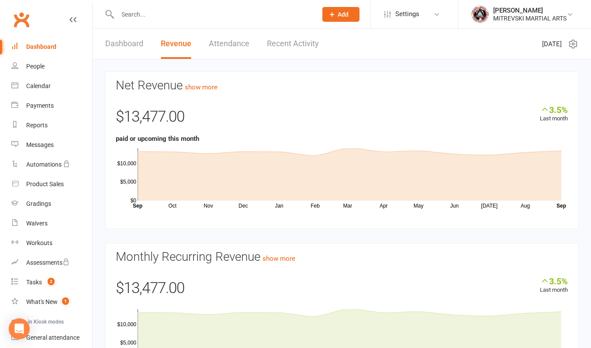
scroll to position [68, 0]
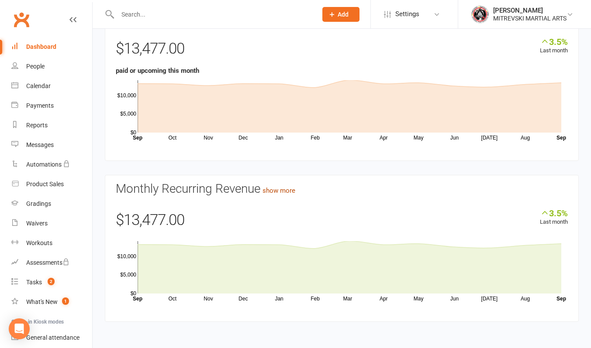
click at [282, 191] on link "show more" at bounding box center [278, 191] width 33 height 8
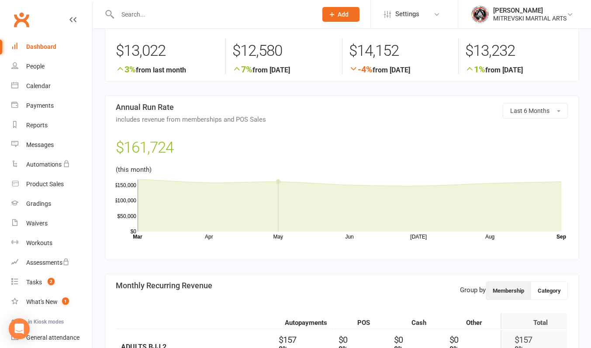
scroll to position [175, 0]
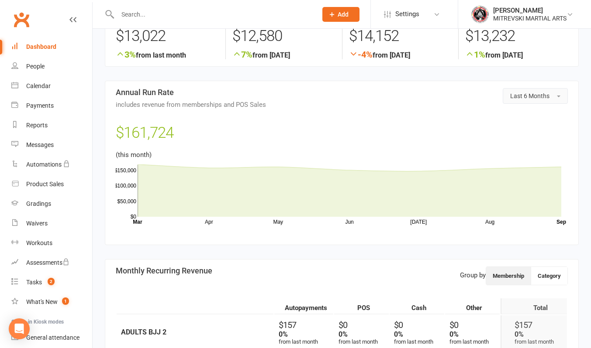
click at [512, 96] on span "Last 6 Months" at bounding box center [529, 96] width 39 height 7
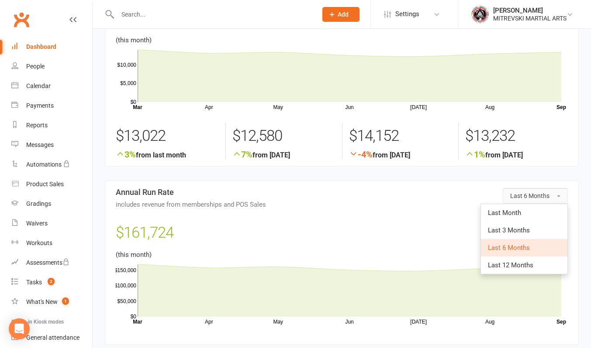
scroll to position [0, 0]
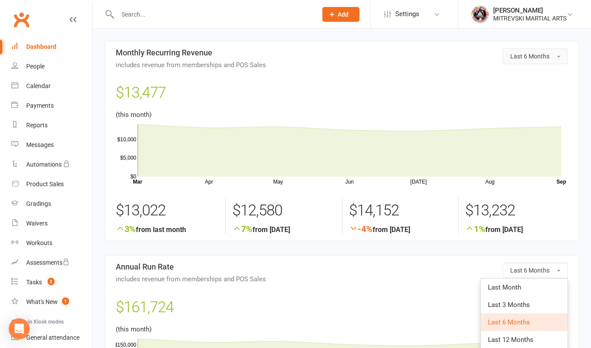
click at [525, 60] on button "Last 6 Months" at bounding box center [534, 56] width 65 height 16
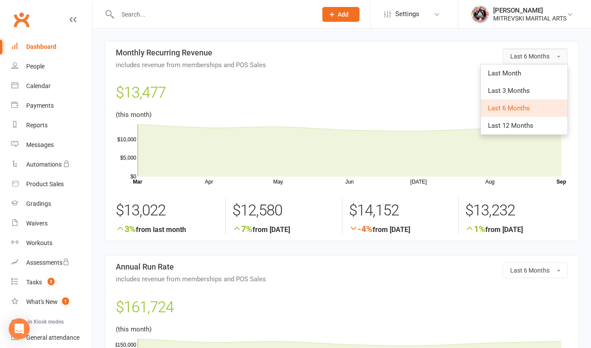
click at [526, 61] on button "Last 6 Months" at bounding box center [534, 56] width 65 height 16
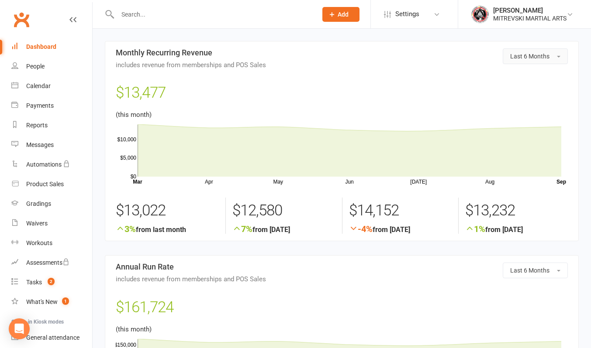
click at [526, 61] on button "Last 6 Months" at bounding box center [534, 56] width 65 height 16
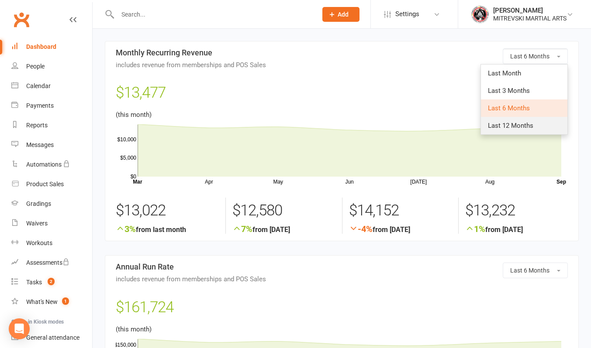
click at [530, 125] on span "Last 12 Months" at bounding box center [510, 126] width 45 height 8
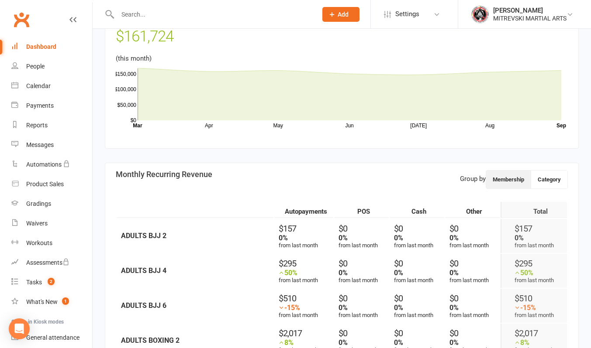
scroll to position [218, 0]
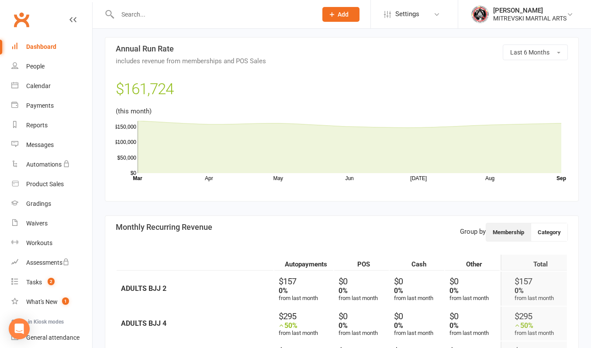
click at [44, 46] on div "Dashboard" at bounding box center [41, 46] width 30 height 7
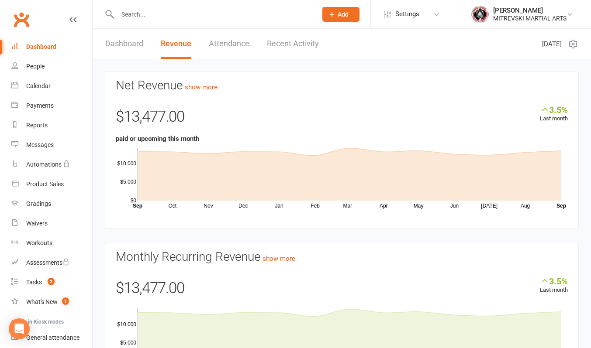
click at [135, 43] on link "Dashboard" at bounding box center [124, 44] width 38 height 30
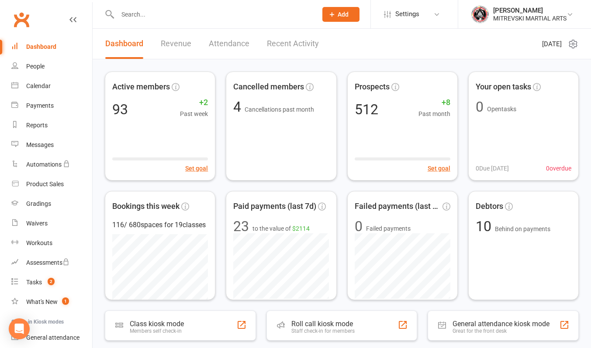
click at [297, 45] on link "Recent Activity" at bounding box center [293, 44] width 52 height 30
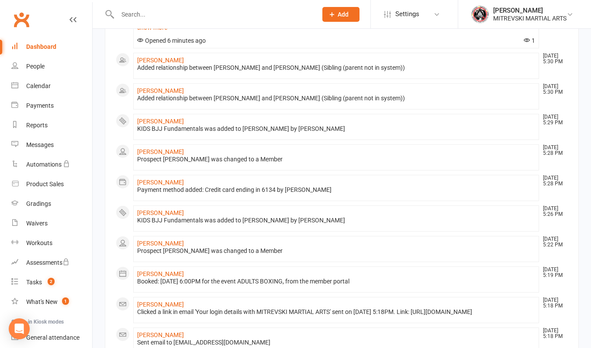
scroll to position [349, 0]
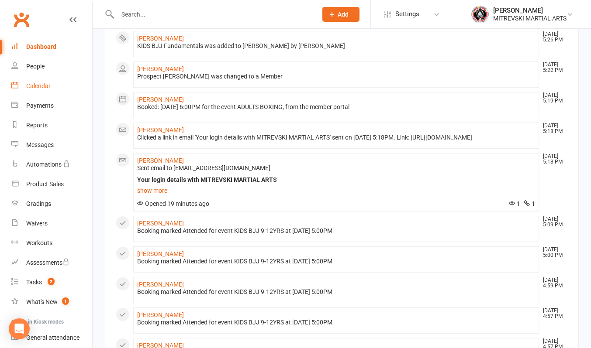
drag, startPoint x: 36, startPoint y: 88, endPoint x: 131, endPoint y: 100, distance: 95.4
click at [36, 88] on div "Calendar" at bounding box center [38, 86] width 24 height 7
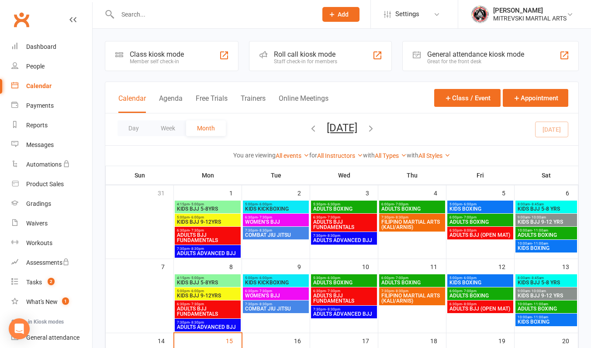
scroll to position [131, 0]
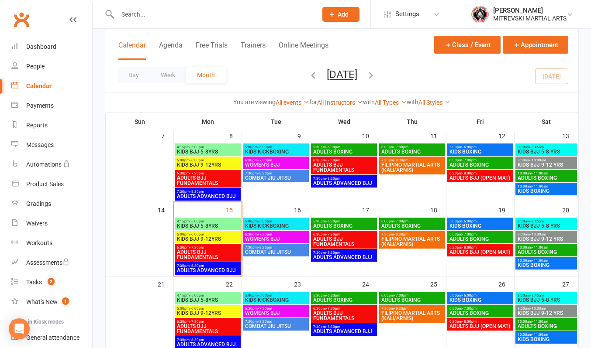
click at [278, 225] on span "KIDS KICKBOXING" at bounding box center [275, 226] width 62 height 5
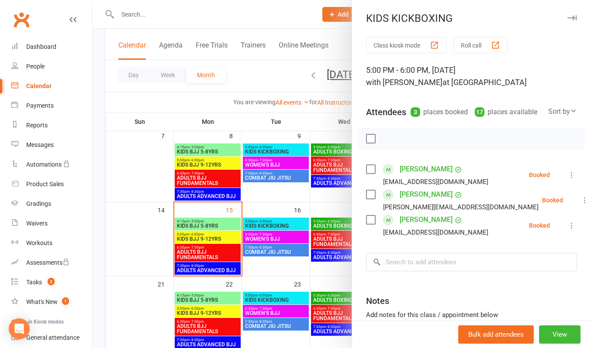
click at [271, 236] on div at bounding box center [342, 174] width 498 height 348
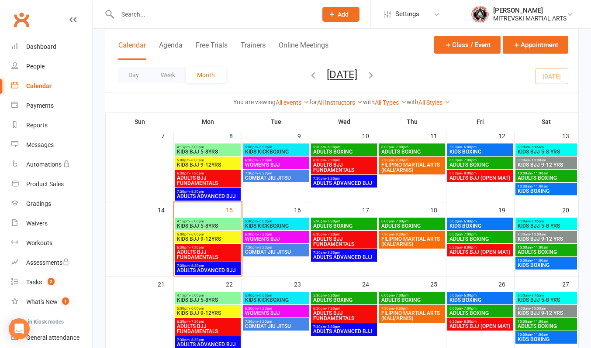
click at [271, 237] on span "WOMEN'S BJJ" at bounding box center [275, 239] width 62 height 5
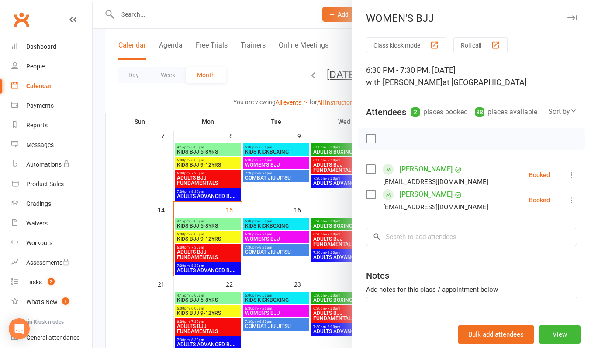
click at [277, 251] on div at bounding box center [342, 174] width 498 height 348
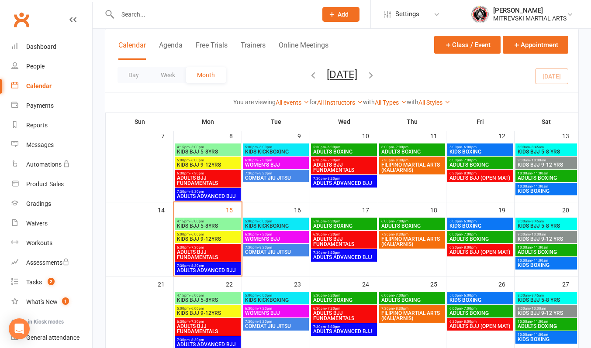
click at [277, 251] on span "COMBAT JIU JITSU" at bounding box center [275, 252] width 62 height 5
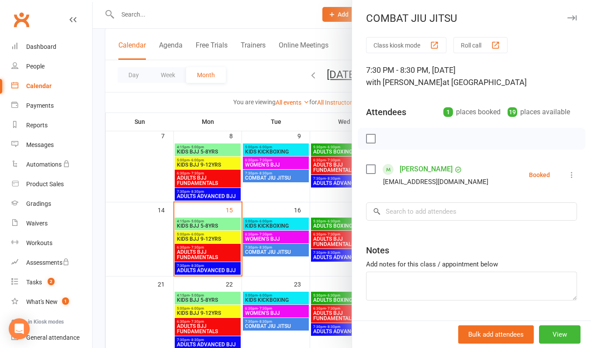
click at [277, 251] on div at bounding box center [342, 174] width 498 height 348
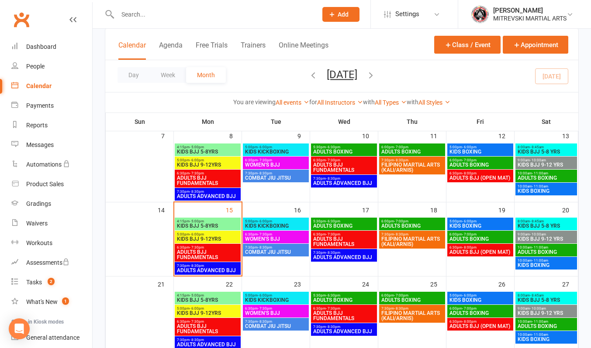
click at [320, 224] on span "ADULTS BOXING" at bounding box center [344, 226] width 62 height 5
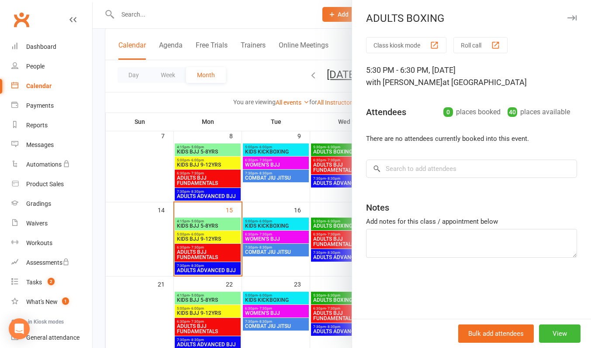
click at [329, 224] on div at bounding box center [342, 174] width 498 height 348
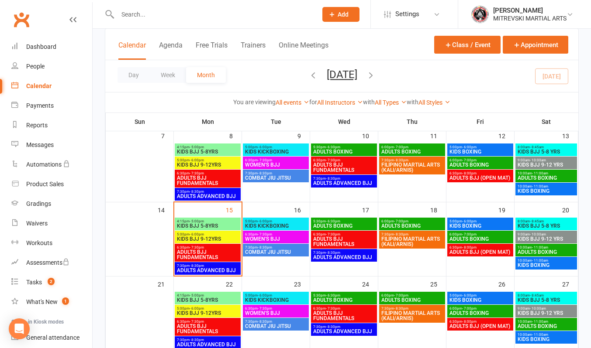
click at [334, 237] on span "ADULTS BJJ FUNDAMENTALS" at bounding box center [344, 242] width 62 height 10
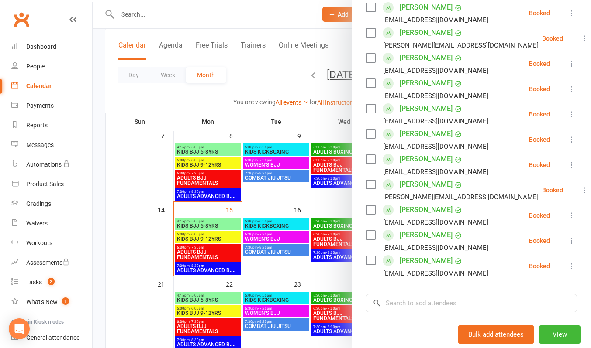
scroll to position [437, 0]
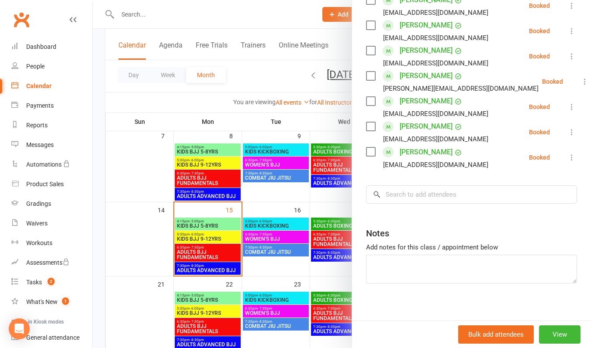
click at [292, 19] on div at bounding box center [342, 174] width 498 height 348
